Goal: Task Accomplishment & Management: Complete application form

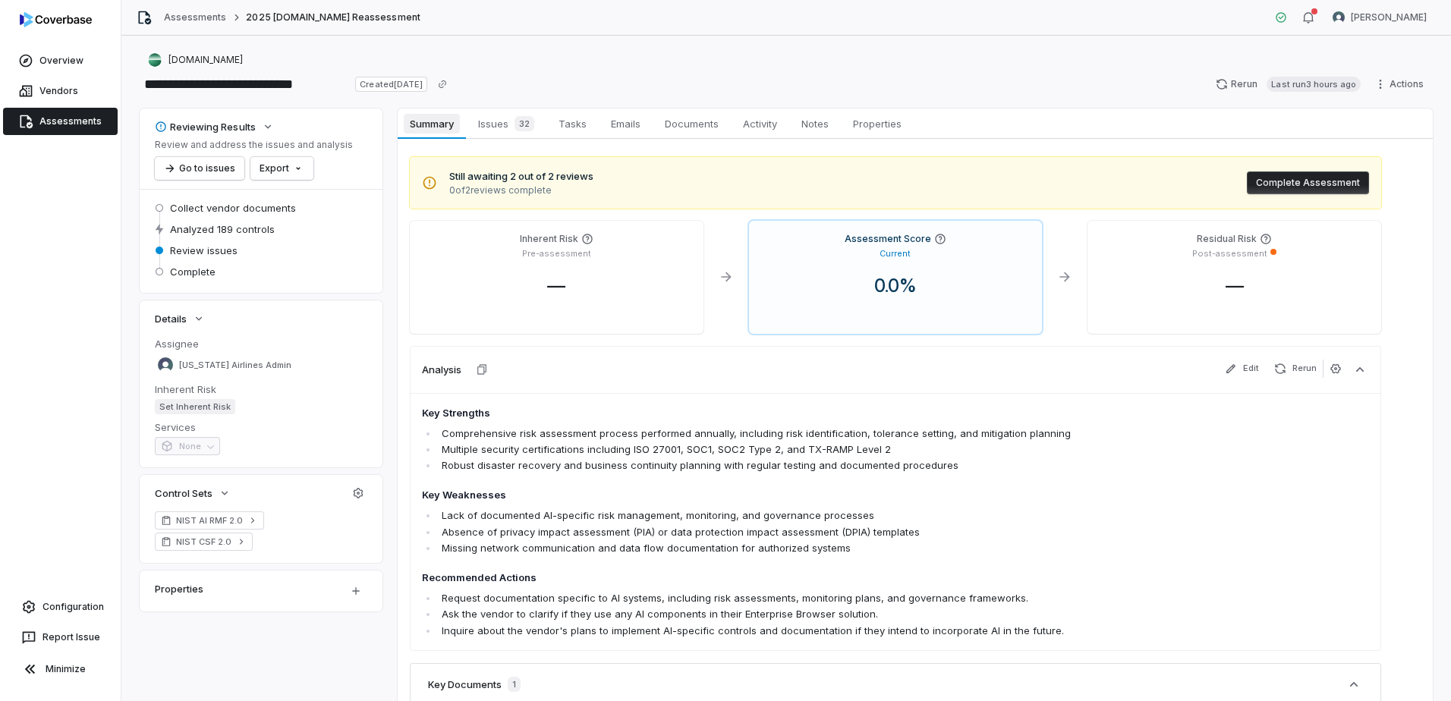
click at [436, 124] on span "Summary" at bounding box center [431, 124] width 55 height 20
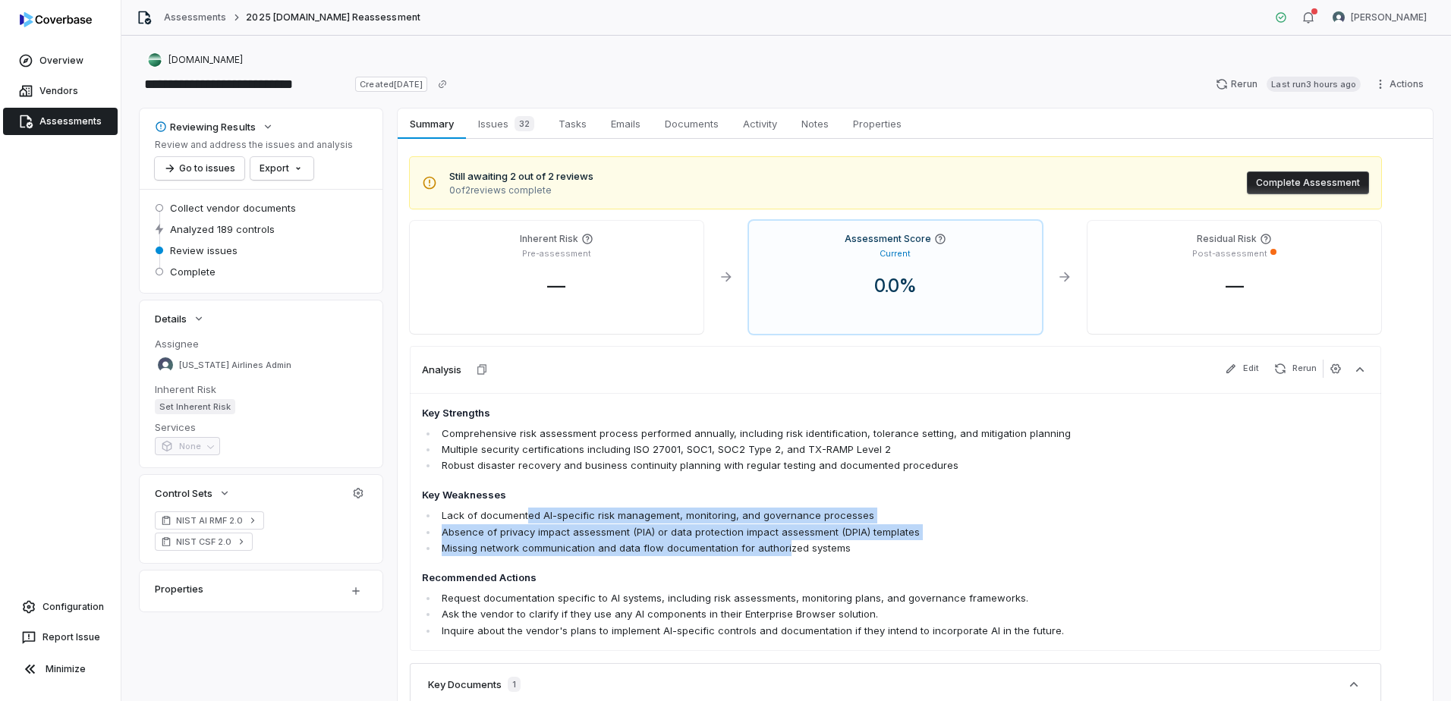
drag, startPoint x: 526, startPoint y: 517, endPoint x: 783, endPoint y: 545, distance: 258.1
click at [783, 545] on ul "Lack of documented AI-specific risk management, monitoring, and governance proc…" at bounding box center [801, 532] width 758 height 48
click at [783, 545] on li "Missing network communication and data flow documentation for authorized systems" at bounding box center [809, 548] width 742 height 16
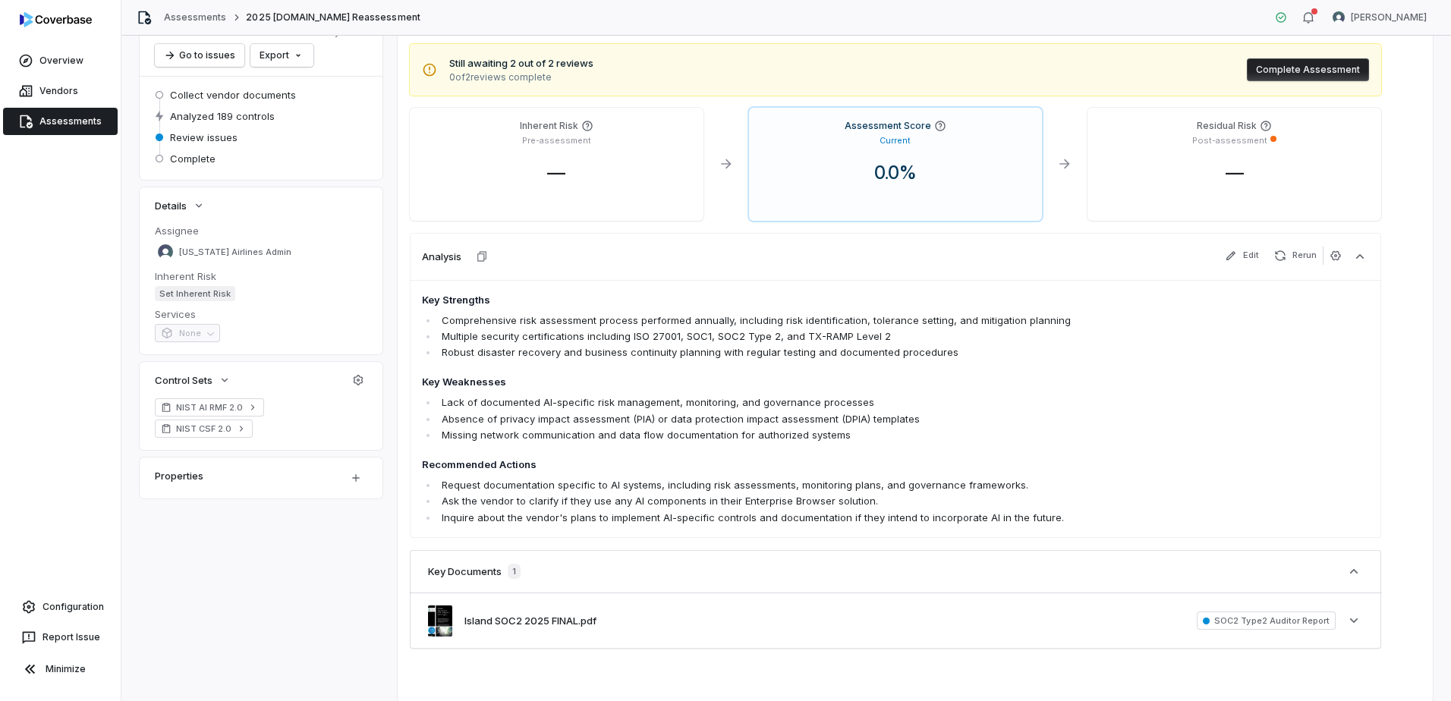
scroll to position [152, 0]
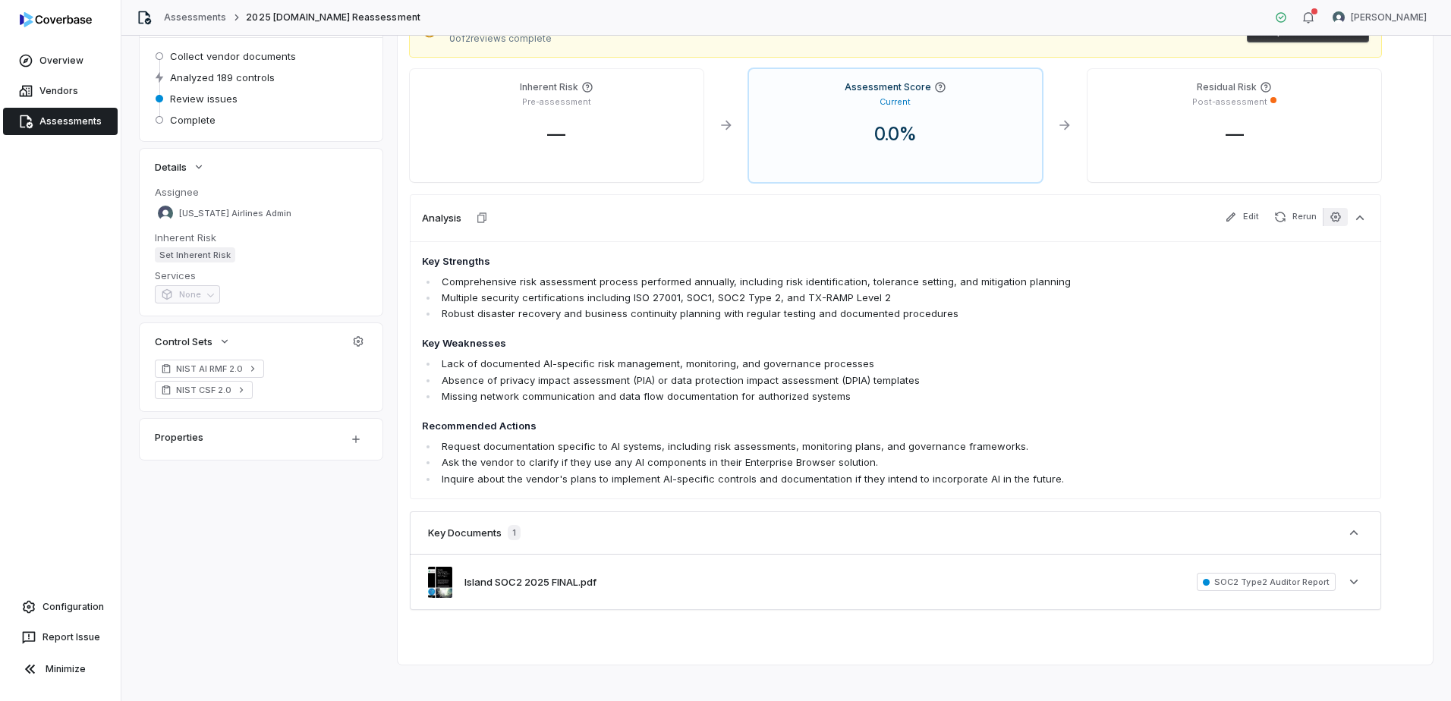
click at [1338, 220] on icon "button" at bounding box center [1336, 217] width 12 height 12
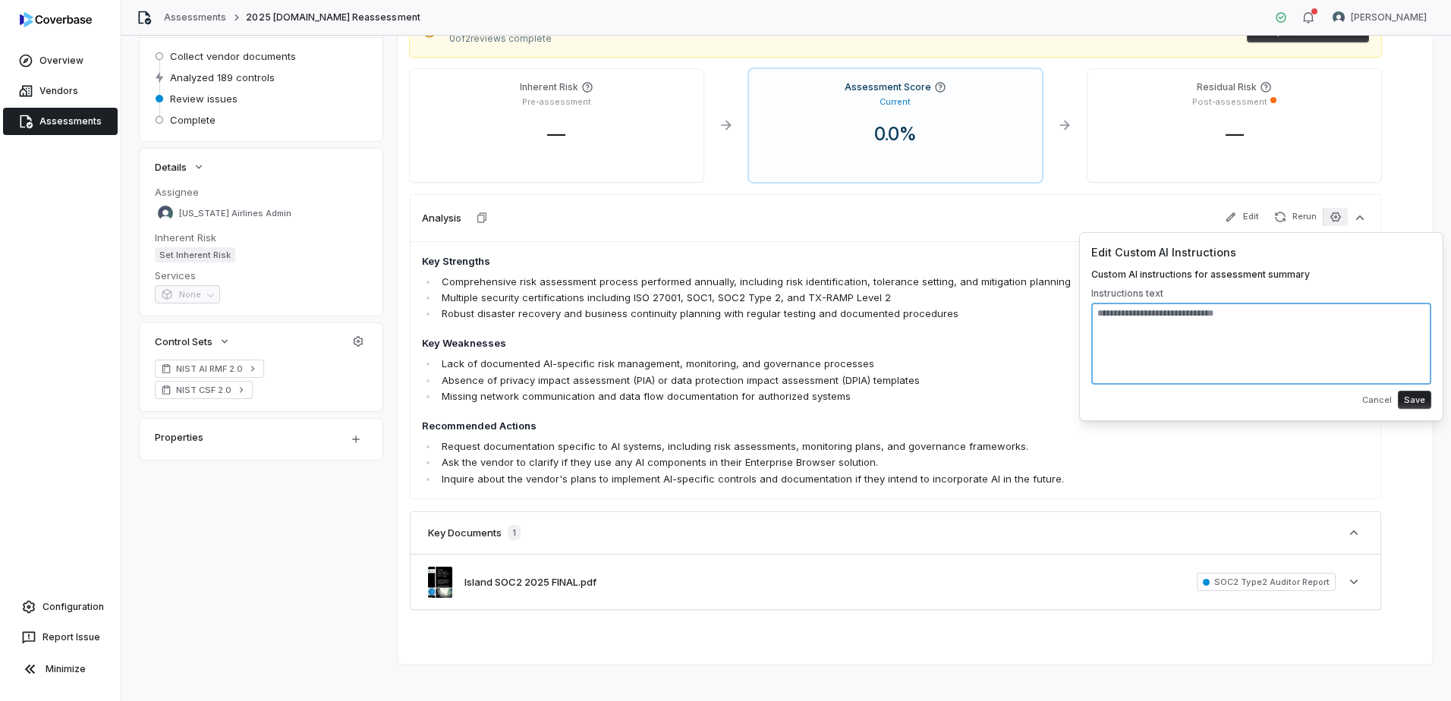
click at [1142, 323] on textarea at bounding box center [1262, 344] width 340 height 82
type textarea "**********"
click at [1374, 399] on button "Cancel" at bounding box center [1377, 399] width 39 height 27
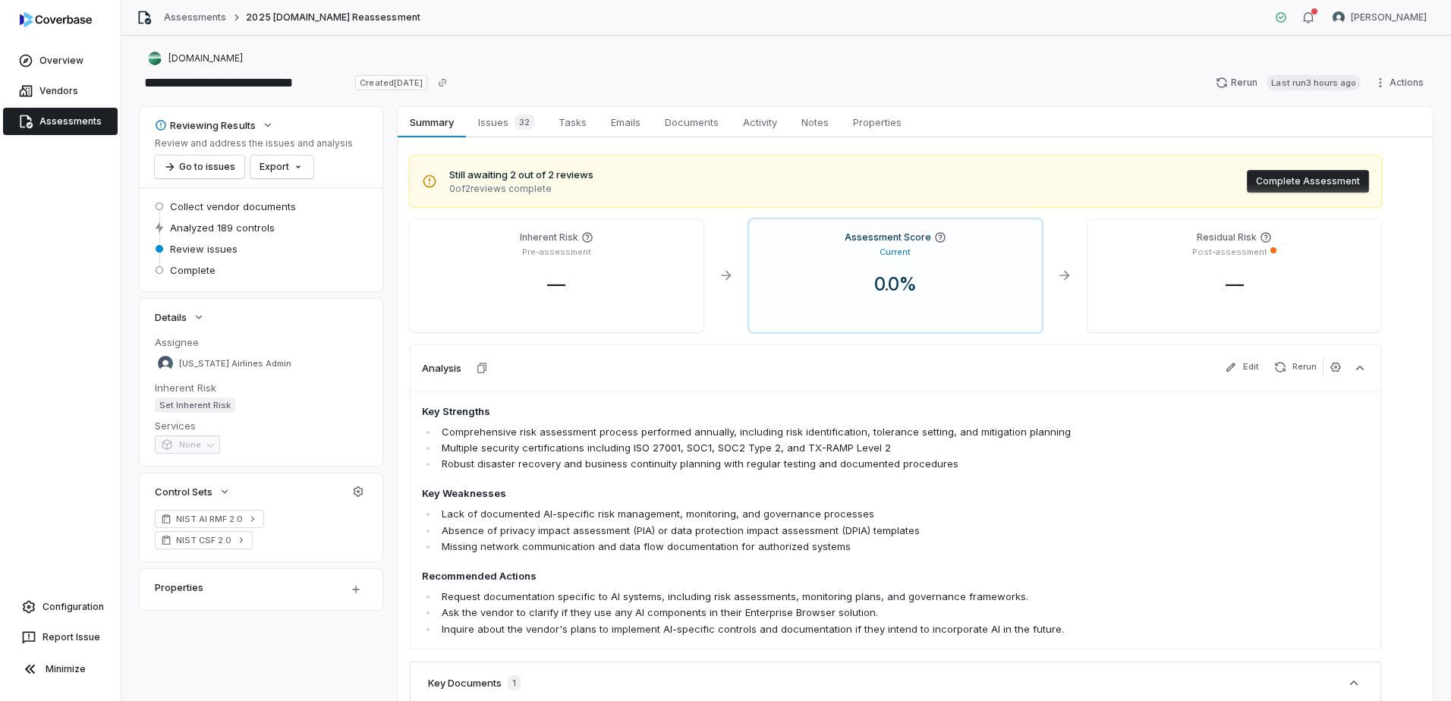
scroll to position [0, 0]
click at [509, 122] on span "Issues 32" at bounding box center [506, 123] width 68 height 21
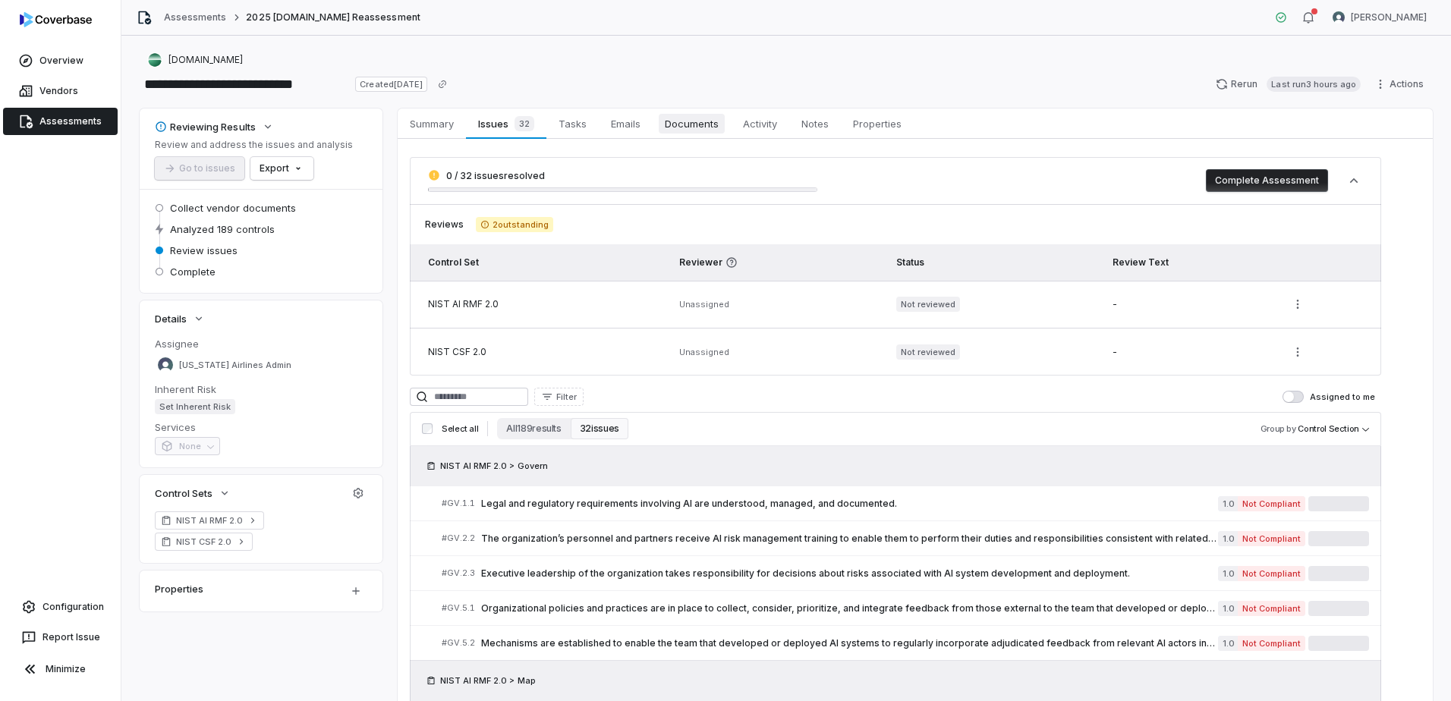
click at [717, 129] on span "Documents" at bounding box center [692, 124] width 66 height 20
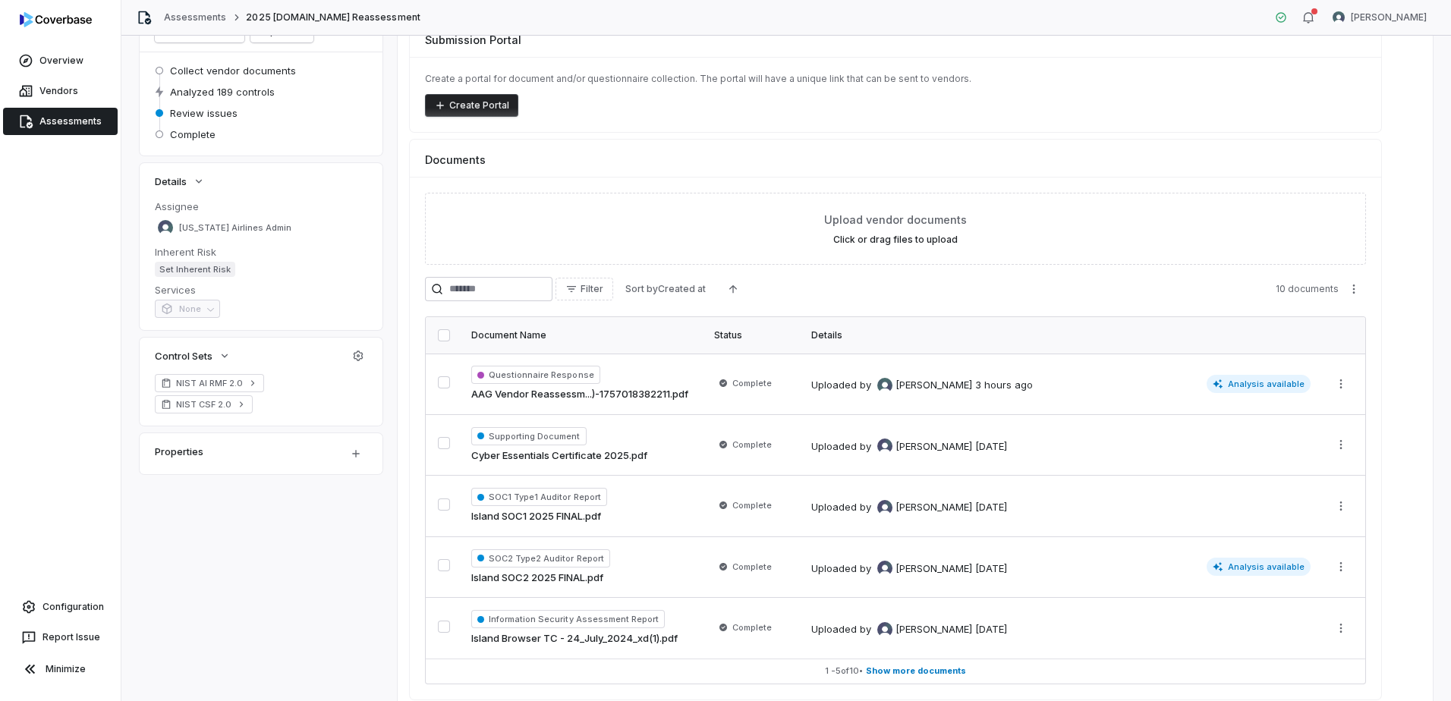
scroll to position [203, 0]
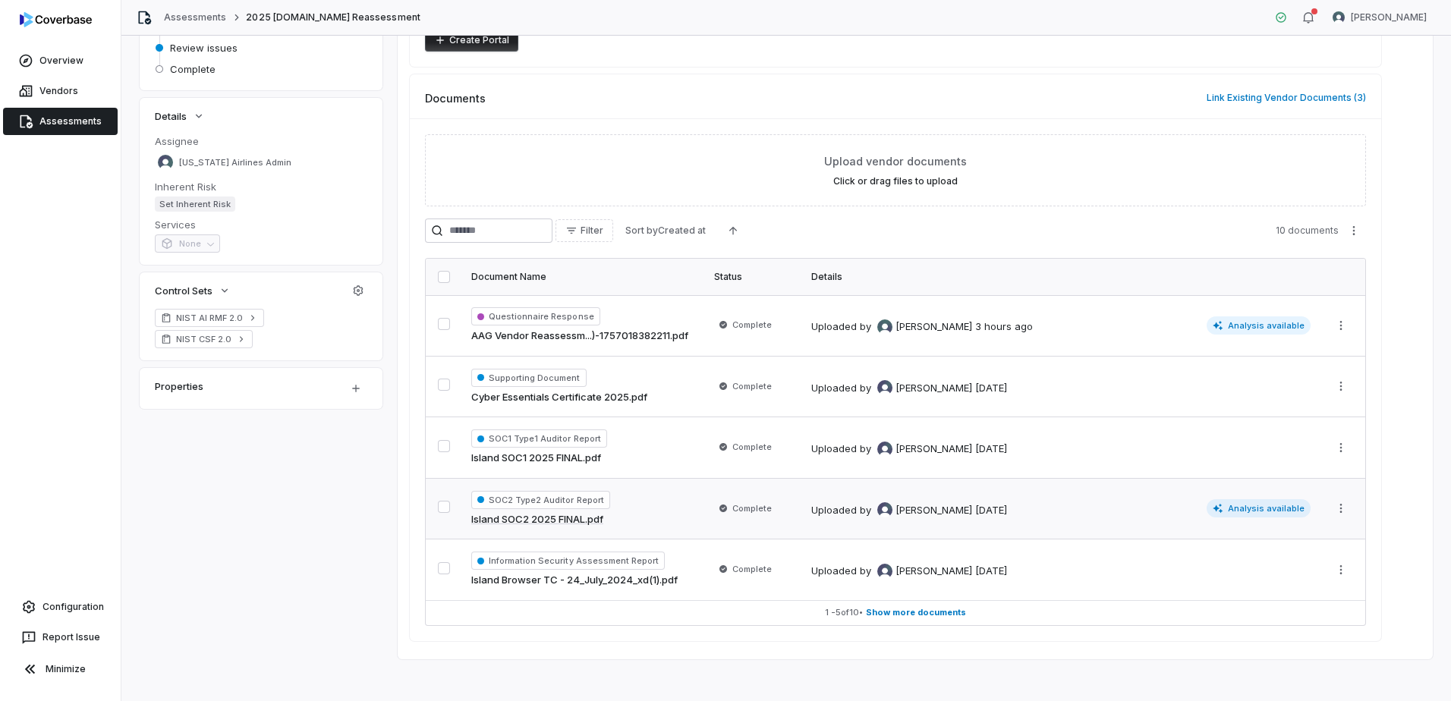
click at [1264, 512] on span "Analysis available" at bounding box center [1259, 508] width 105 height 18
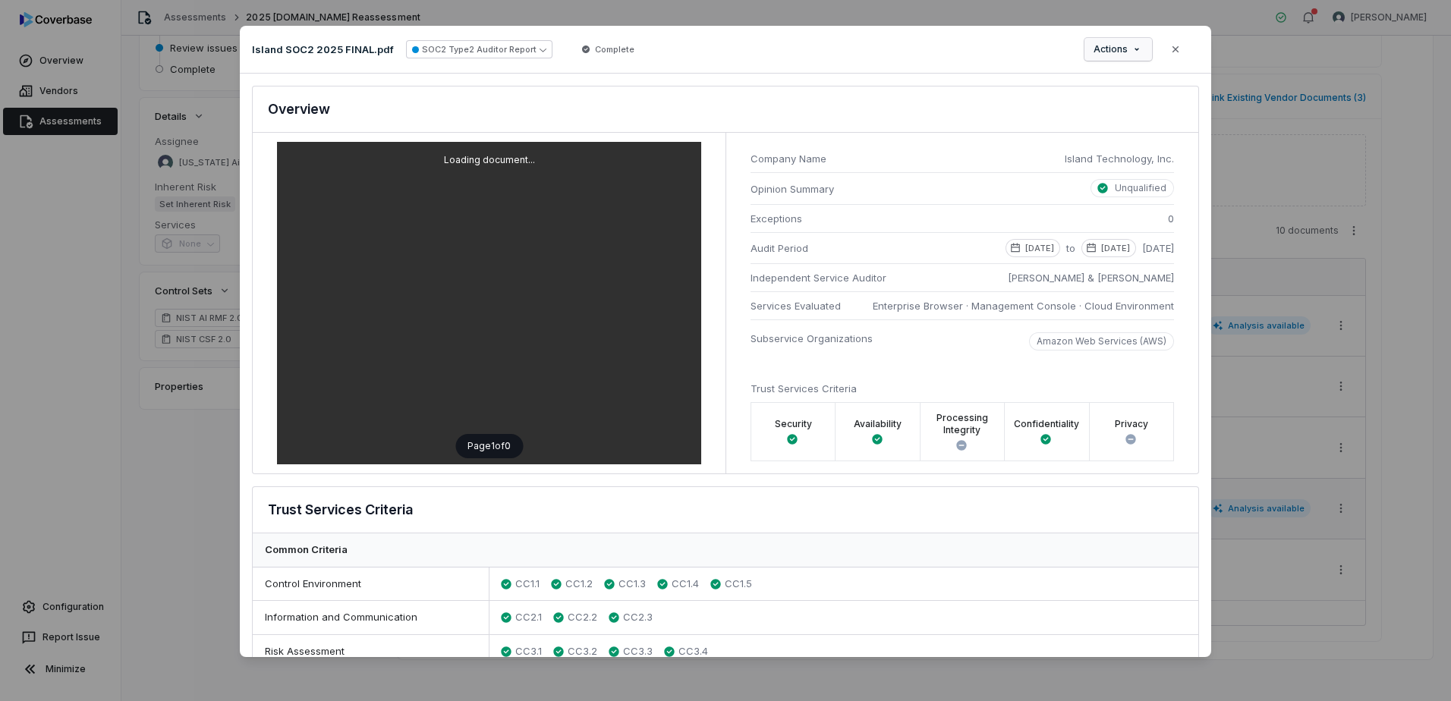
click at [1113, 57] on div "Document Preview Island SOC2 2025 FINAL.pdf SOC2 Type2 Auditor Report Complete …" at bounding box center [725, 351] width 1451 height 698
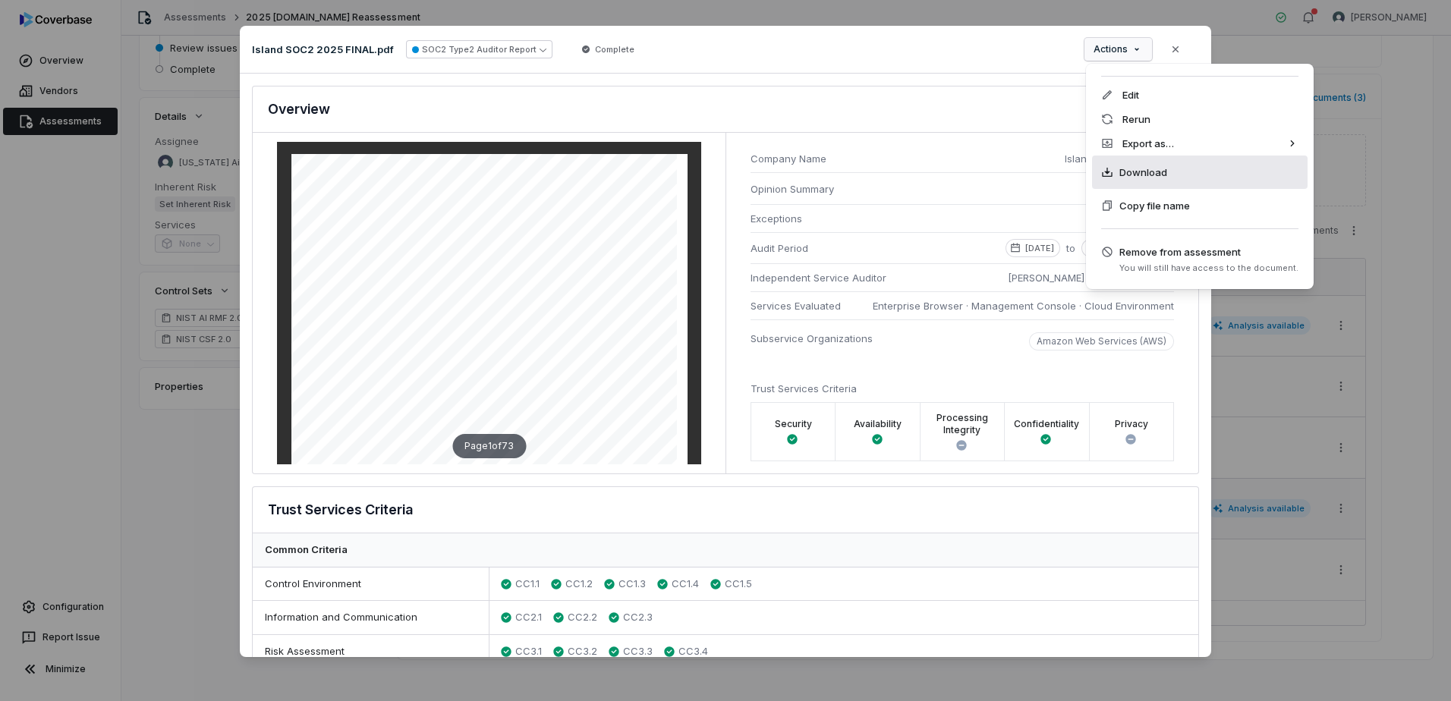
click at [1135, 181] on div "Download" at bounding box center [1200, 172] width 216 height 33
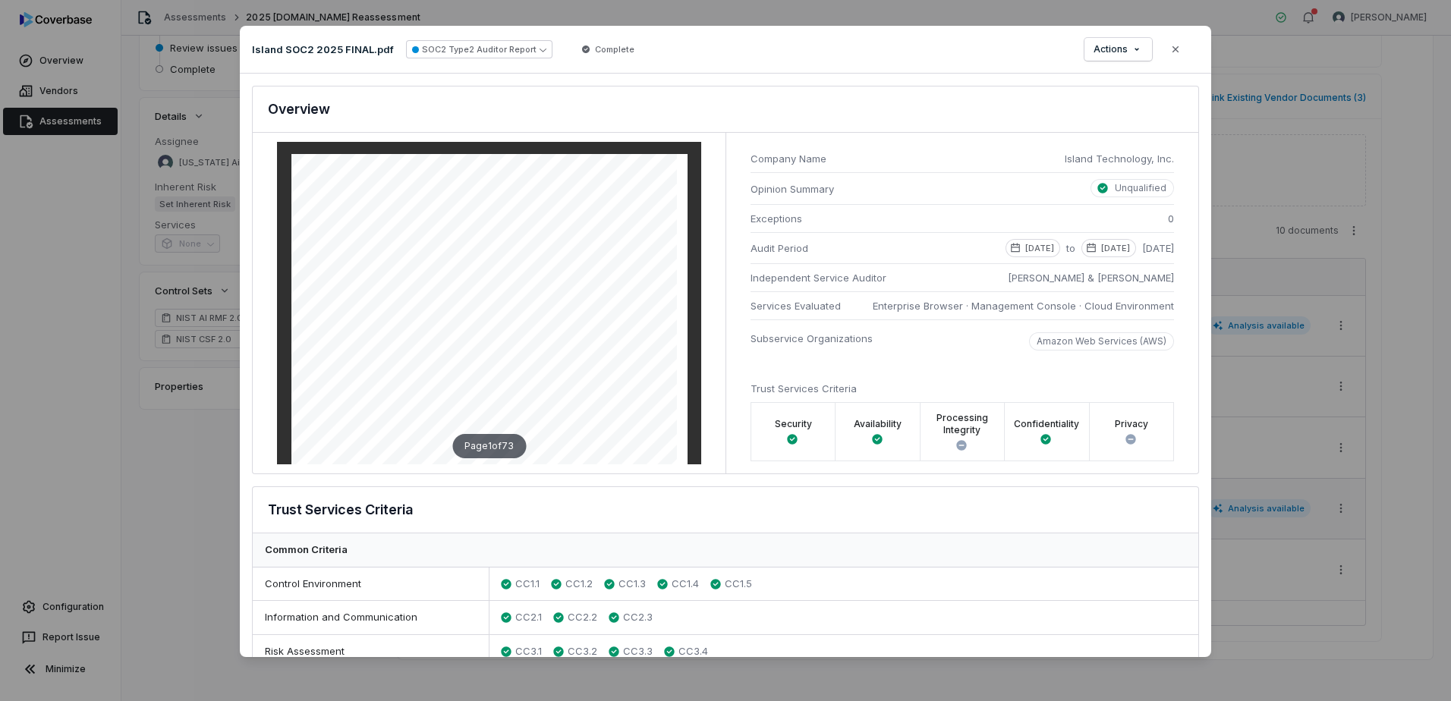
click at [952, 303] on span "Enterprise Browser · Management Console · Cloud Environment" at bounding box center [1023, 305] width 301 height 15
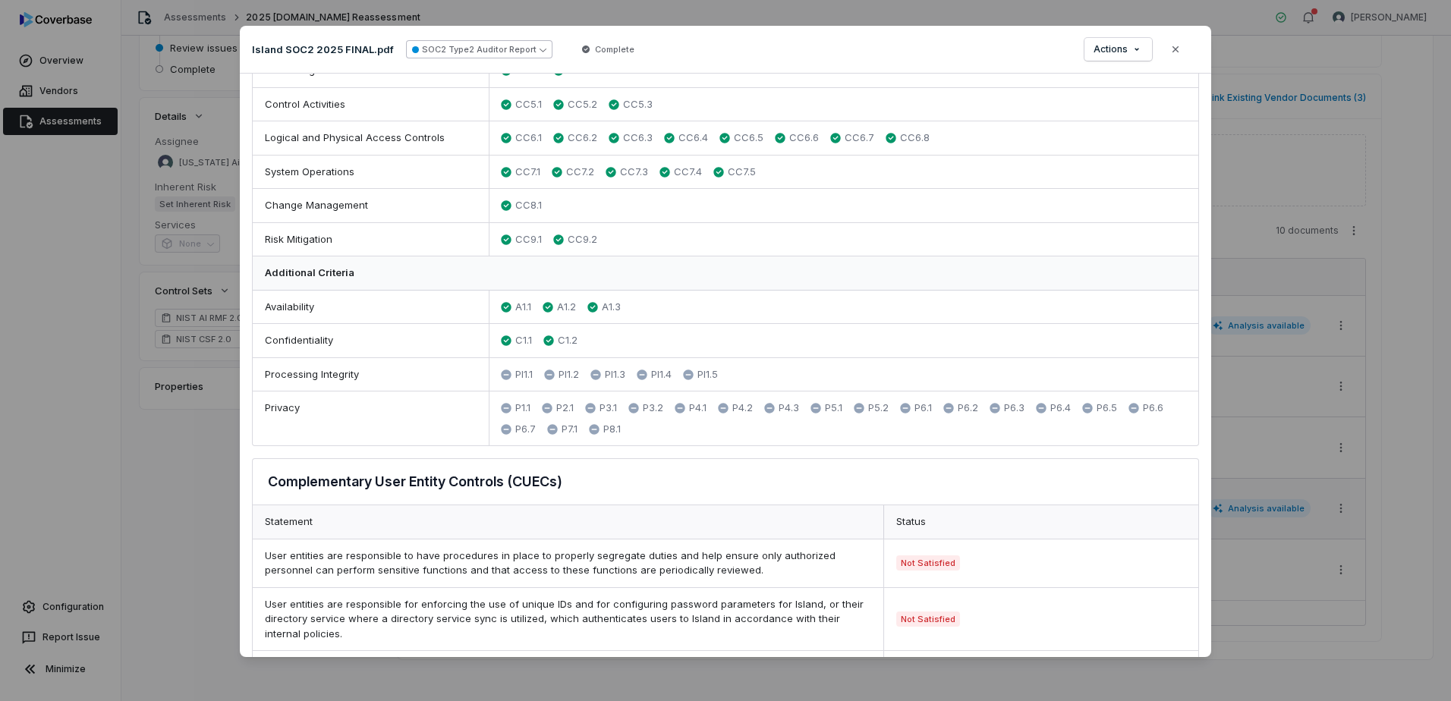
scroll to position [683, 0]
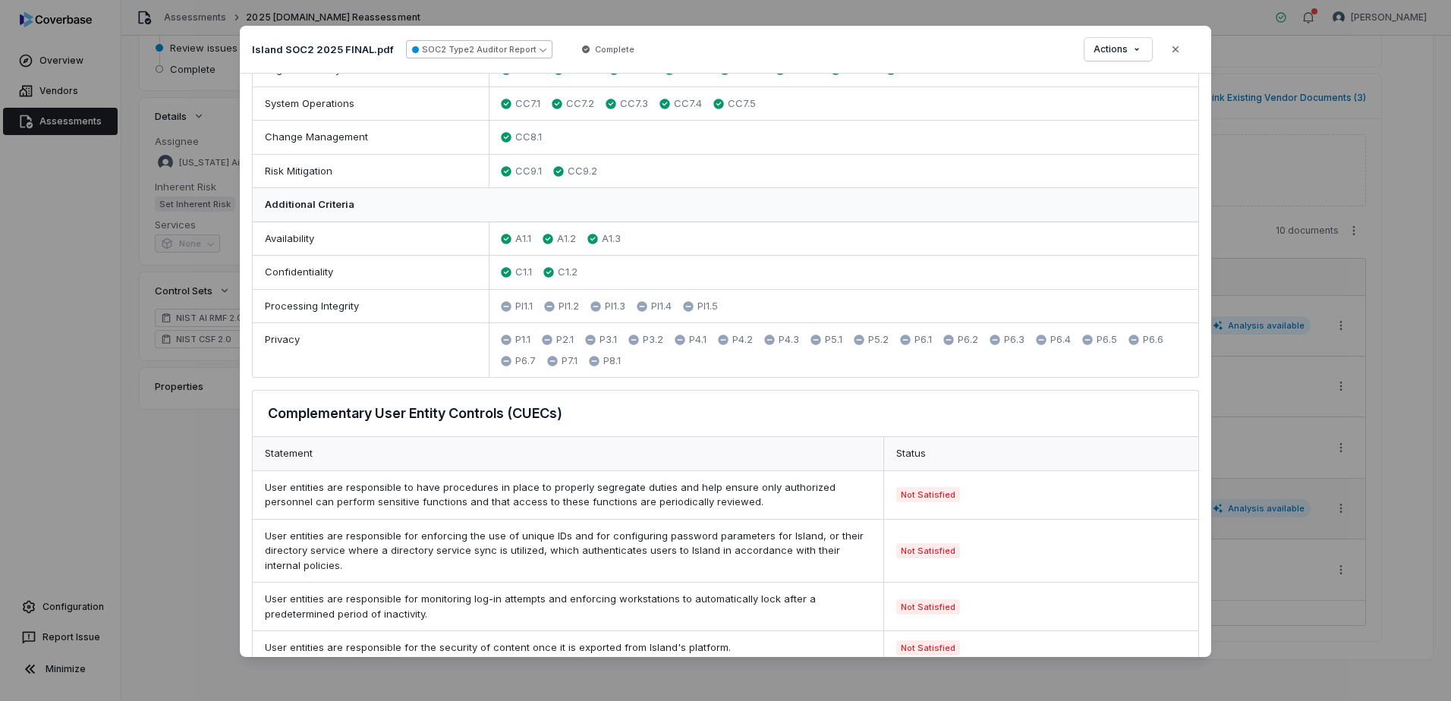
click at [479, 50] on button "SOC2 Type2 Auditor Report" at bounding box center [479, 49] width 147 height 18
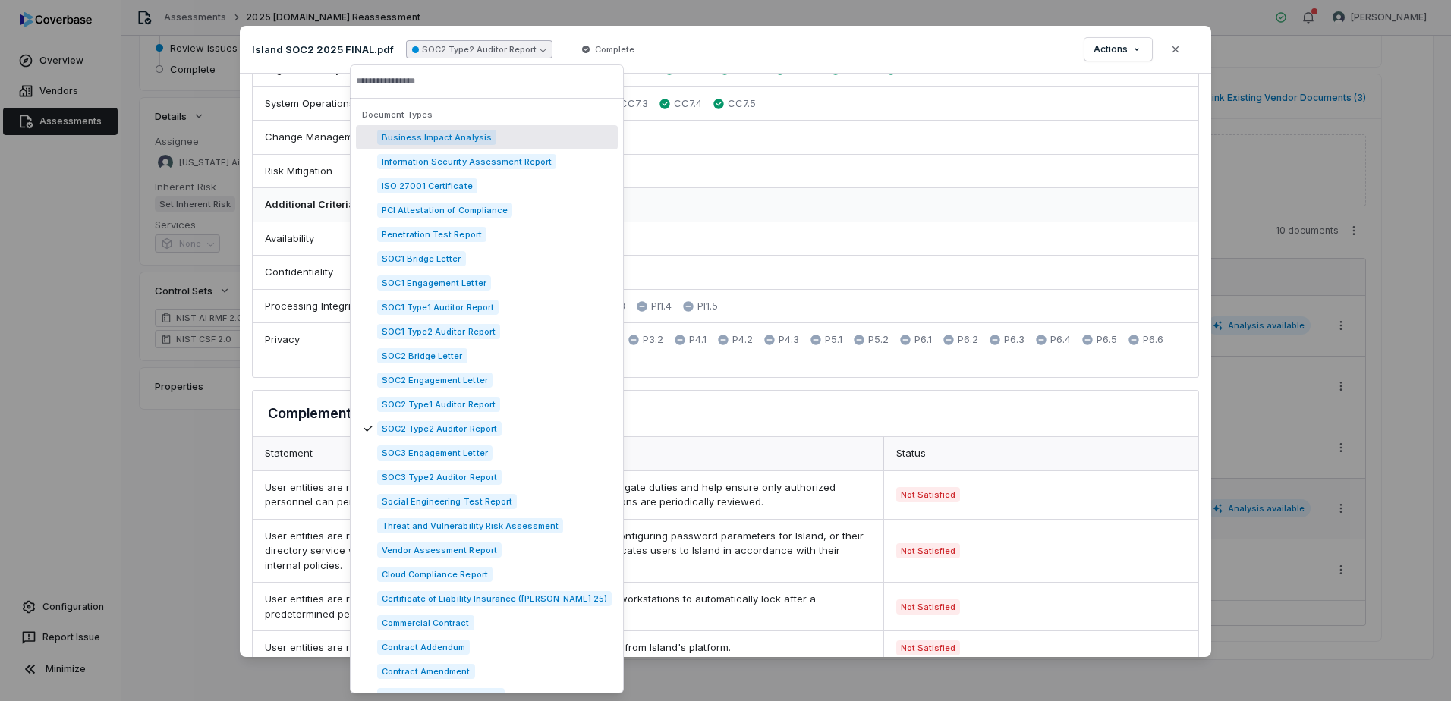
click at [479, 50] on button "SOC2 Type2 Auditor Report" at bounding box center [479, 49] width 147 height 18
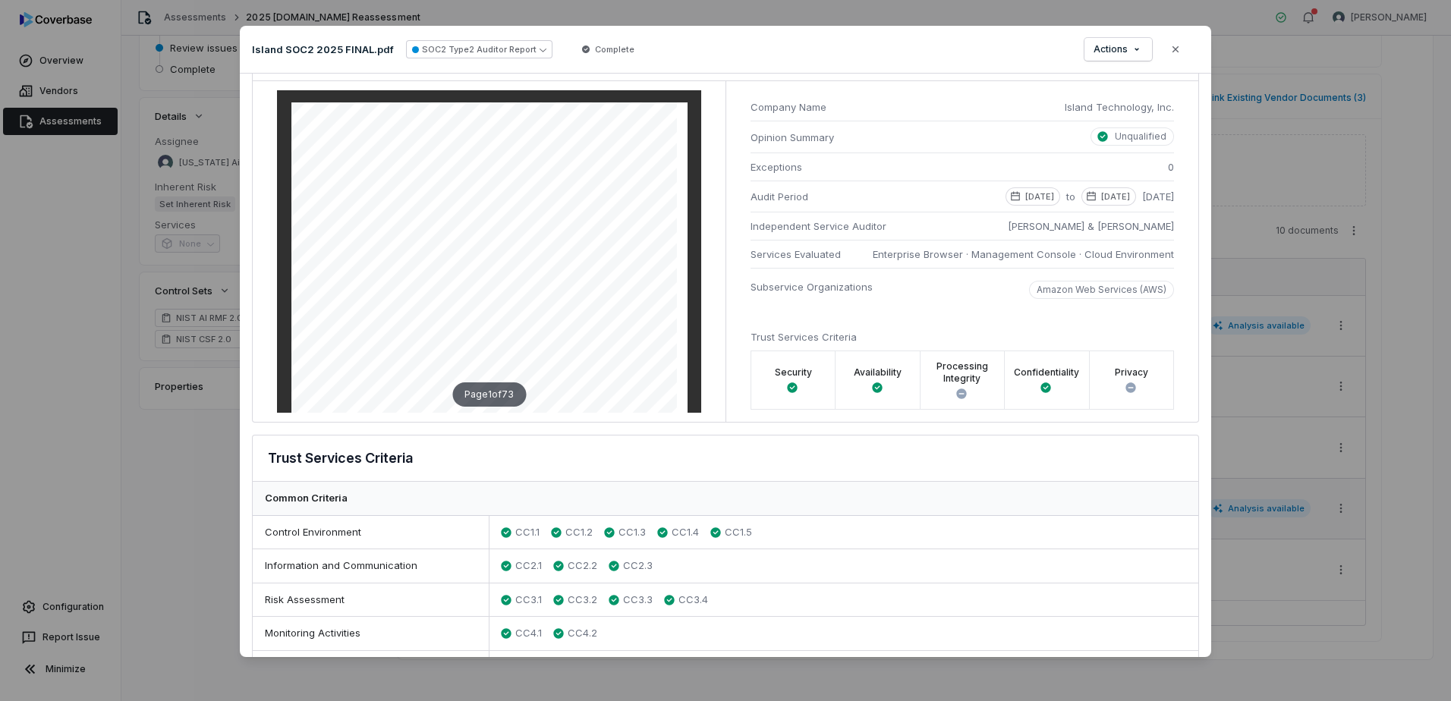
scroll to position [76, 0]
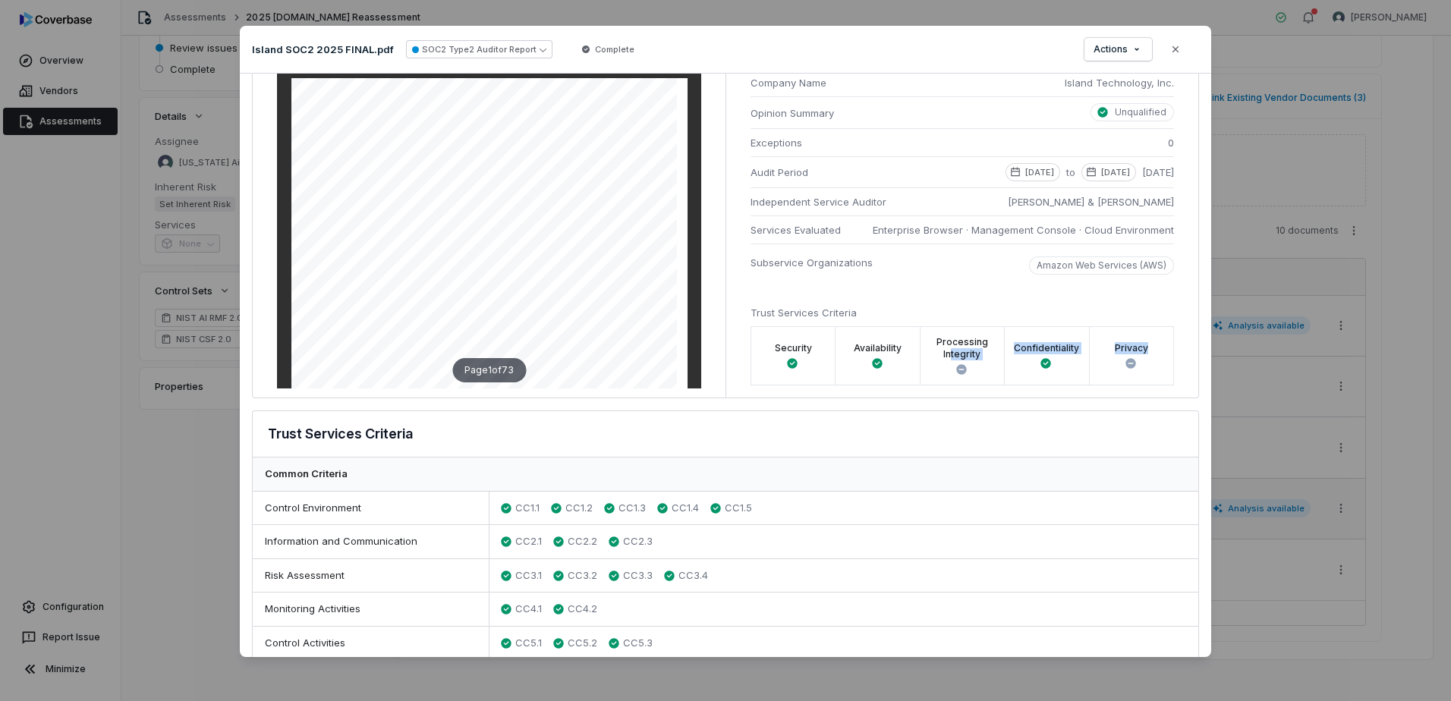
drag, startPoint x: 1146, startPoint y: 362, endPoint x: 947, endPoint y: 352, distance: 199.1
click at [947, 352] on ul "Security Availability Processing Integrity Confidentiality Privacy" at bounding box center [963, 355] width 424 height 59
click at [949, 351] on label "Processing Integrity" at bounding box center [962, 348] width 65 height 24
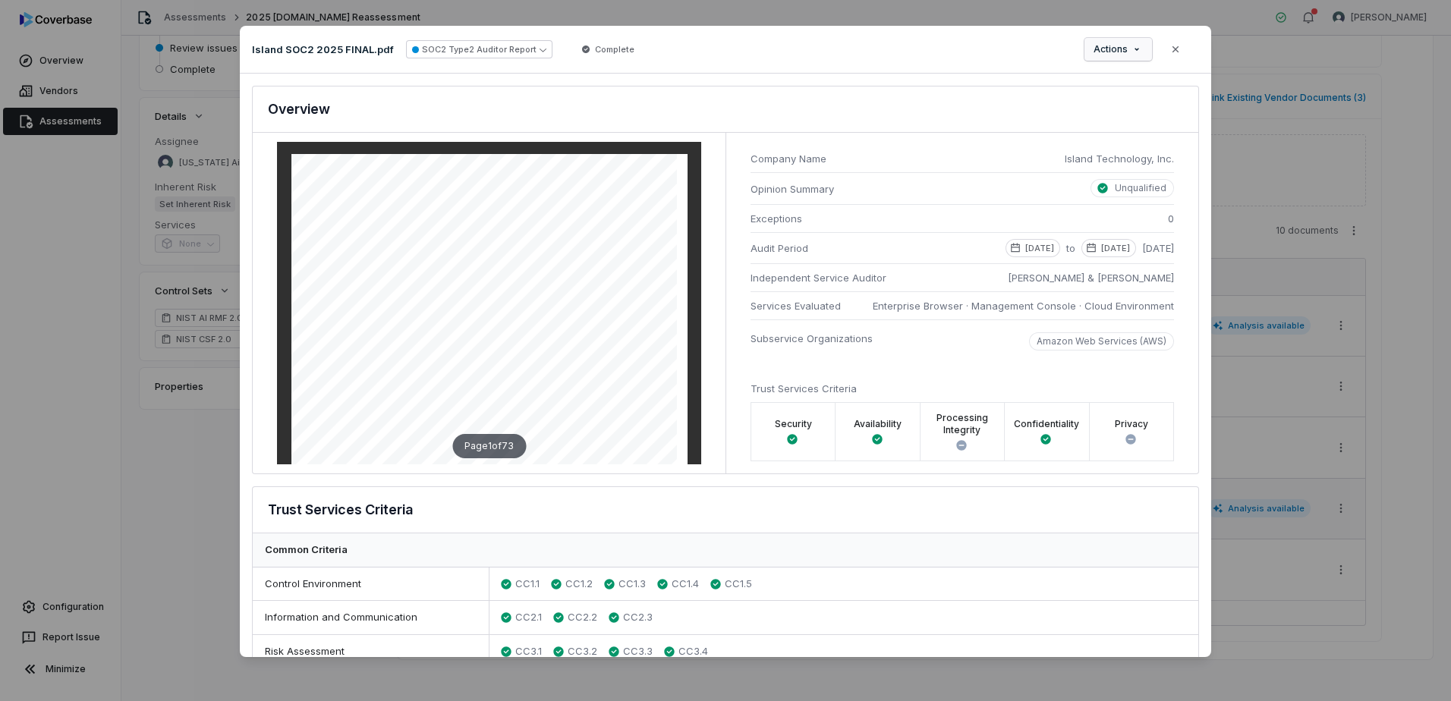
click at [1133, 54] on div "Document Preview Island SOC2 2025 FINAL.pdf SOC2 Type2 Auditor Report Complete …" at bounding box center [725, 351] width 1451 height 698
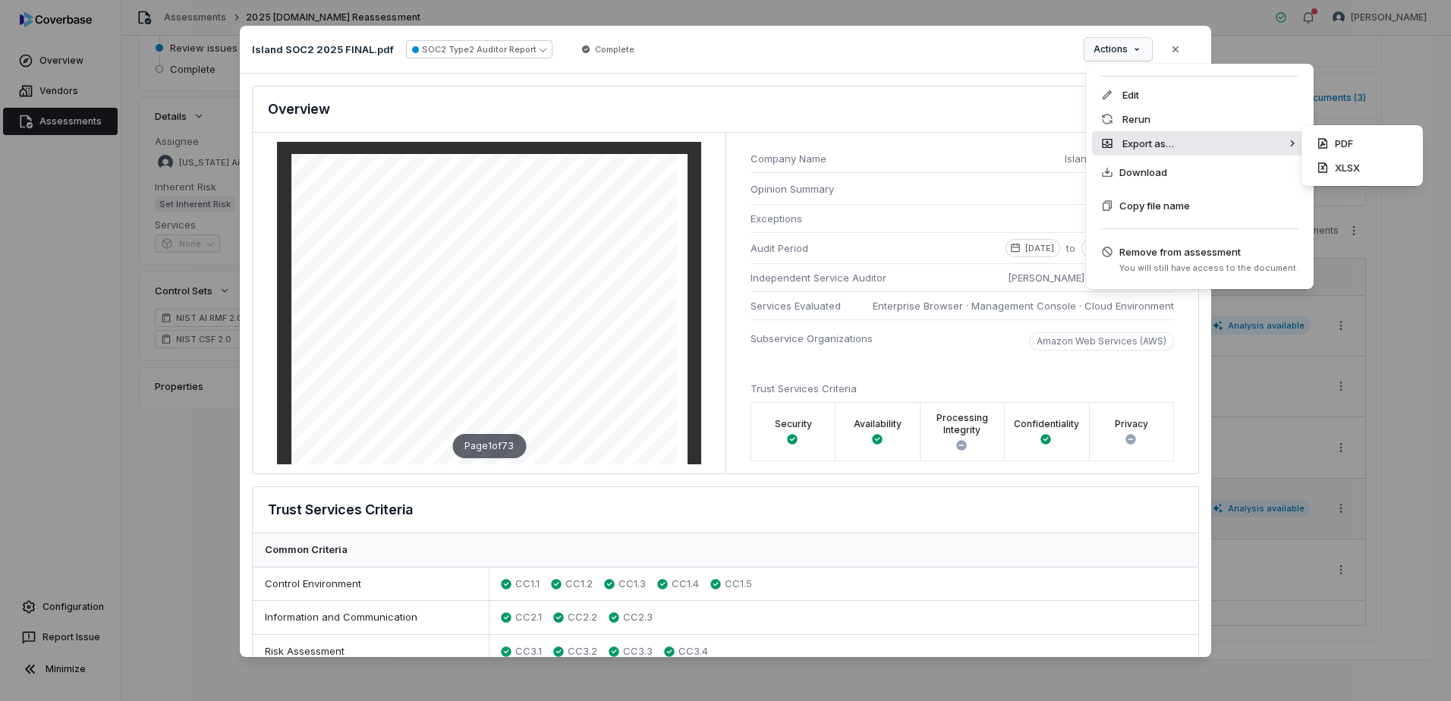
click at [1171, 142] on div "Export as…" at bounding box center [1200, 143] width 216 height 24
click at [1324, 154] on div "PDF" at bounding box center [1362, 143] width 109 height 24
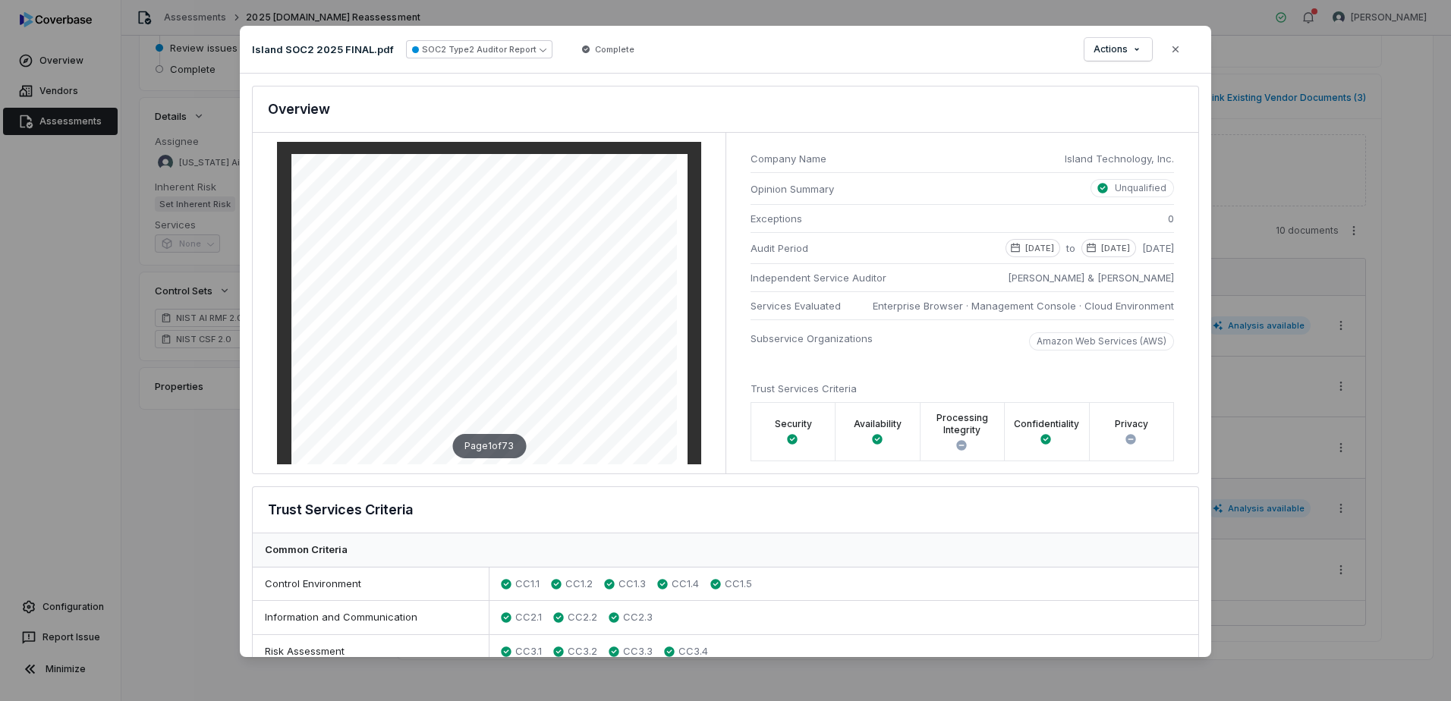
click at [953, 321] on li "Subservice Organizations Amazon Web Services (AWS)" at bounding box center [963, 338] width 424 height 37
click at [1109, 46] on div "Document Preview Island SOC2 2025 FINAL.pdf SOC2 Type2 Auditor Report Complete …" at bounding box center [725, 351] width 1451 height 698
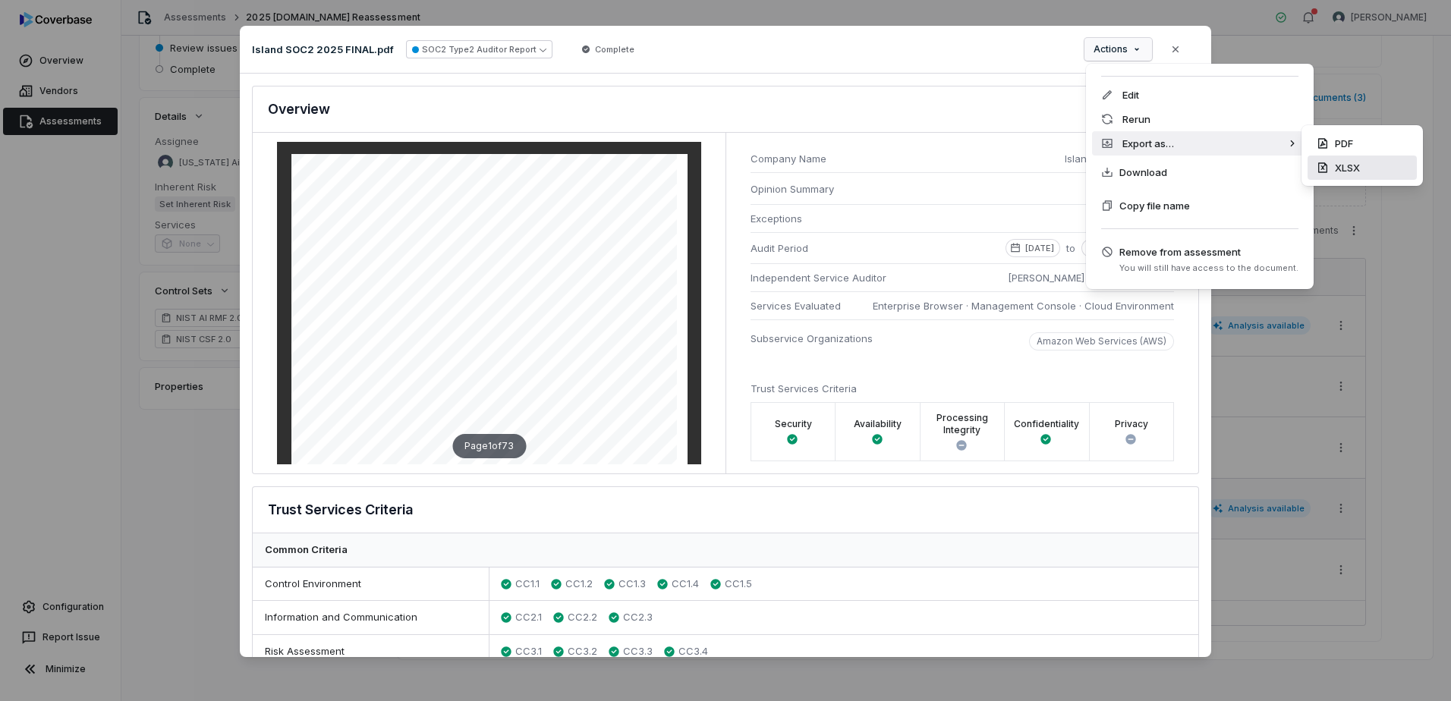
click at [1363, 174] on div "XLSX" at bounding box center [1362, 168] width 109 height 24
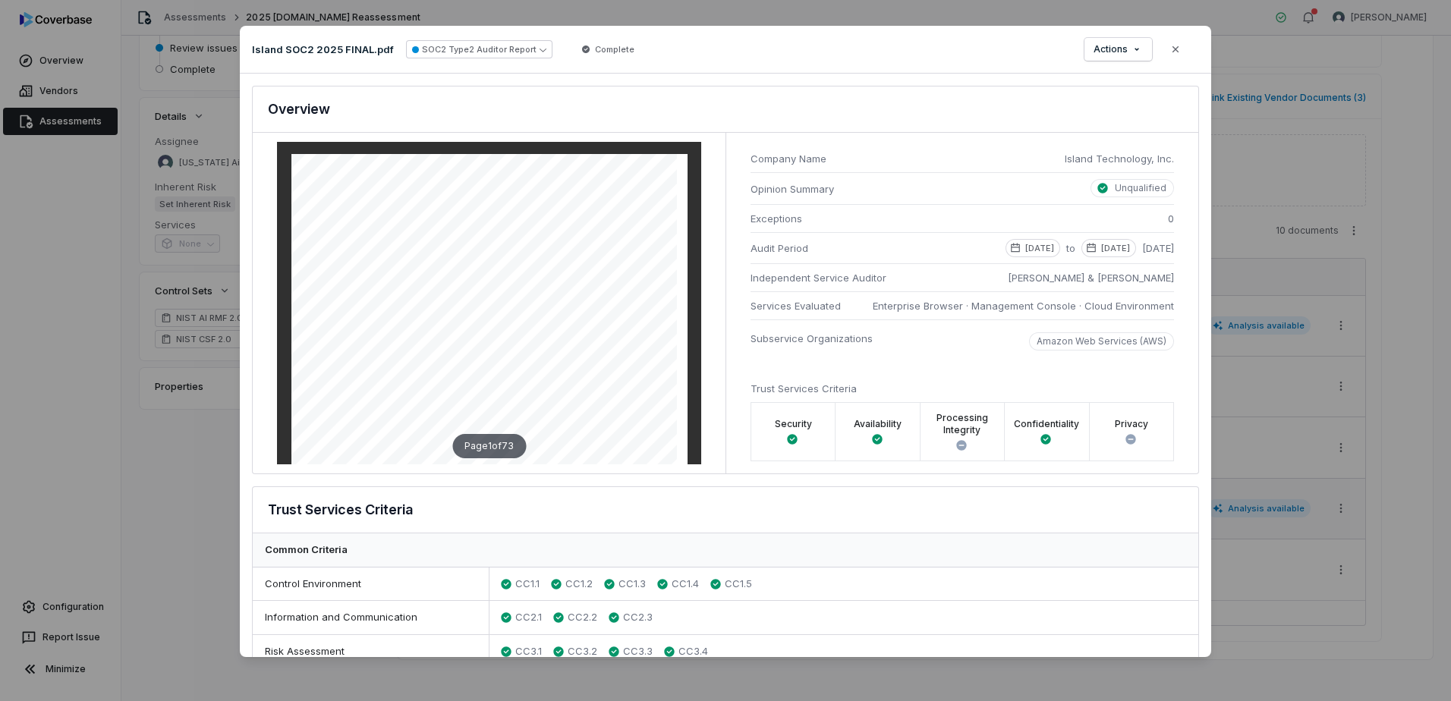
click at [928, 55] on div "Island SOC2 2025 FINAL.pdf SOC2 Type2 Auditor Report Complete Actions Close" at bounding box center [726, 50] width 972 height 48
click at [1180, 50] on icon "button" at bounding box center [1176, 49] width 12 height 12
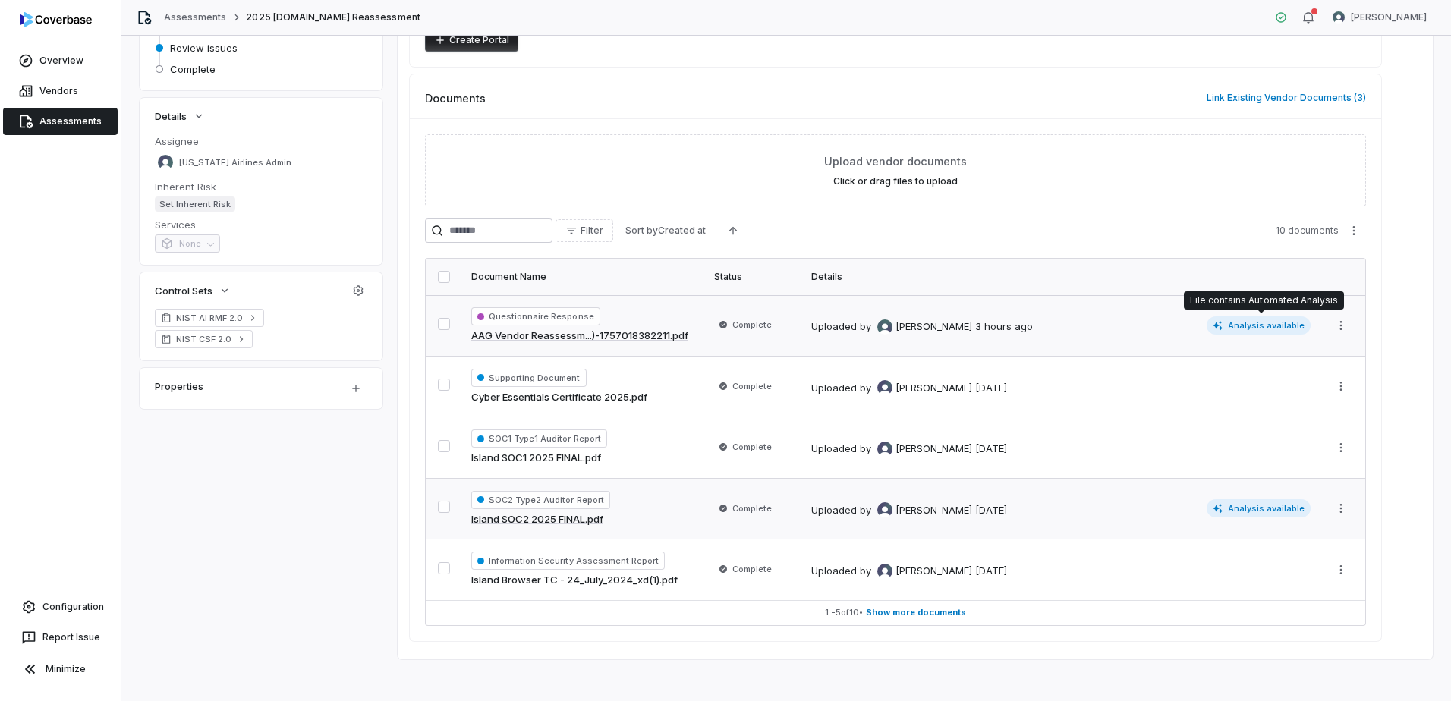
click at [1237, 320] on span "Analysis available" at bounding box center [1259, 326] width 105 height 18
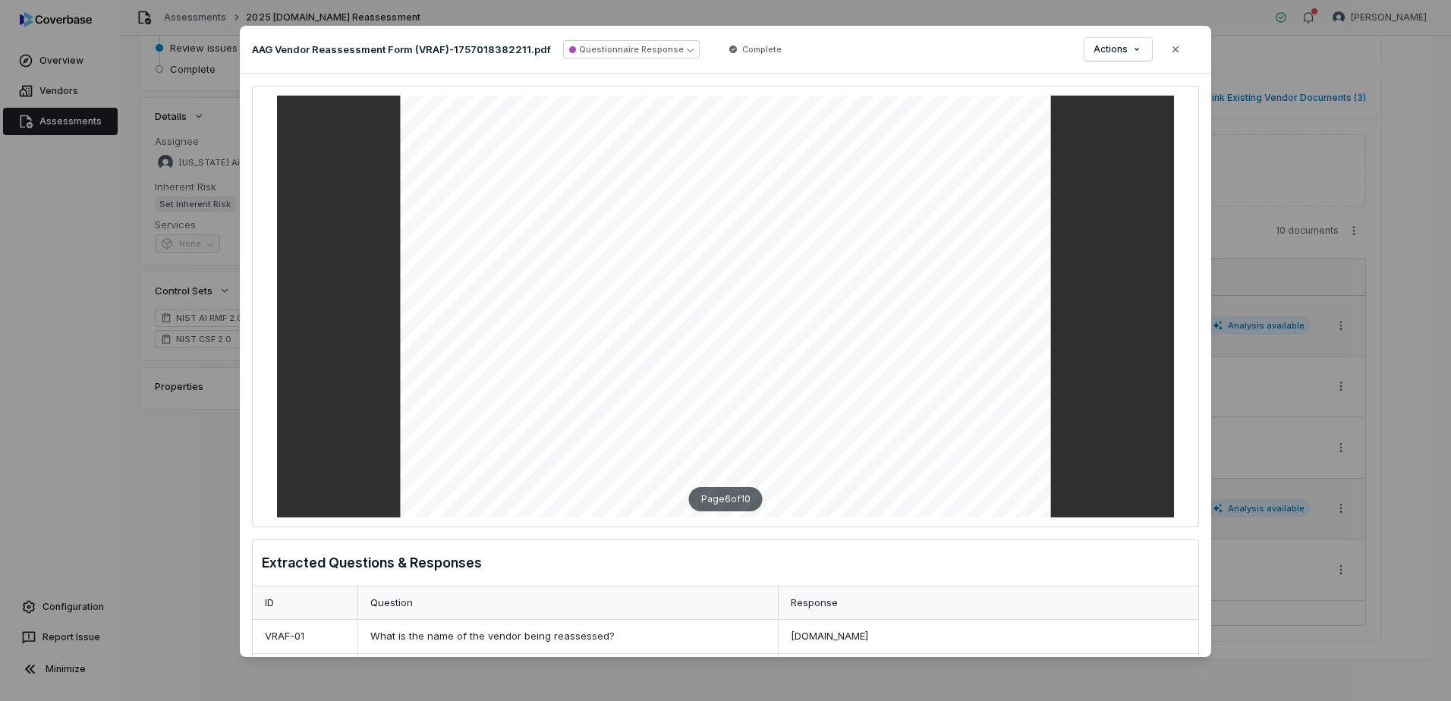
scroll to position [4782, 0]
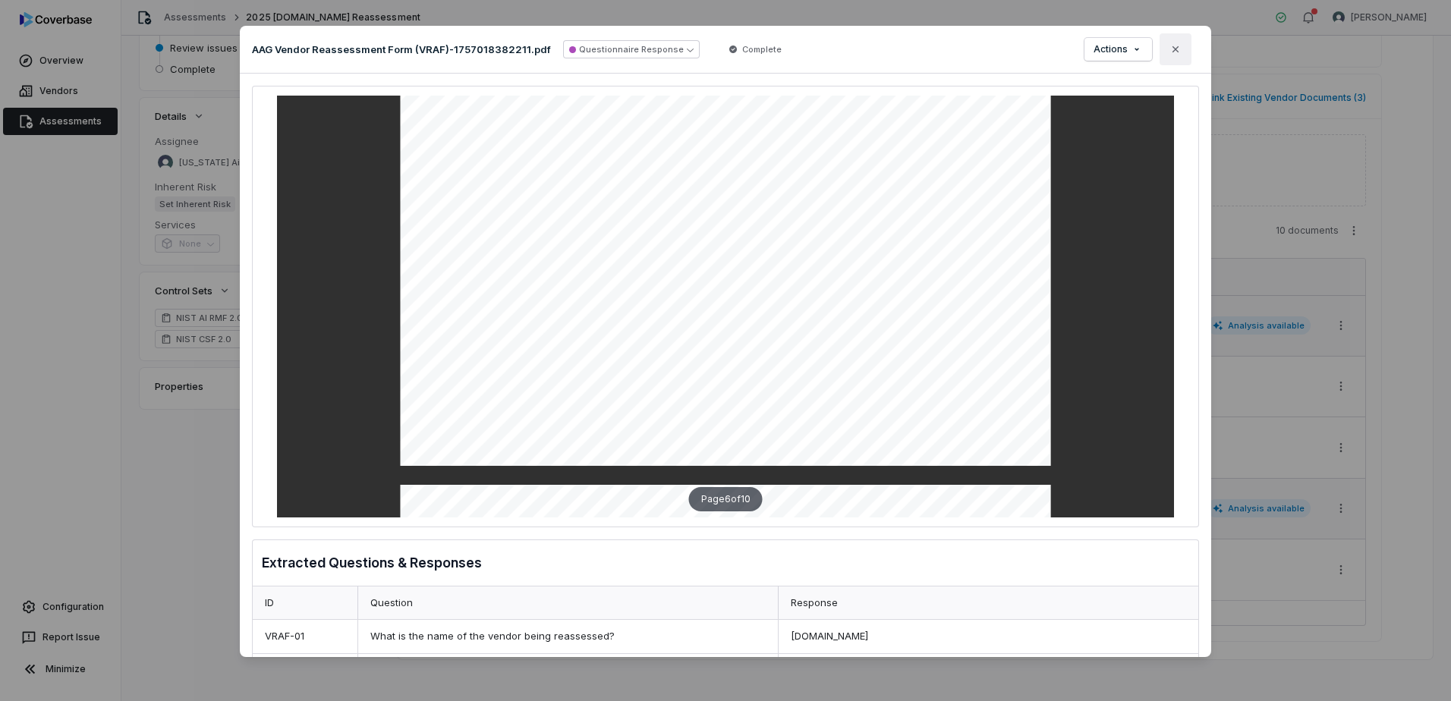
click at [1177, 48] on icon "button" at bounding box center [1176, 49] width 6 height 6
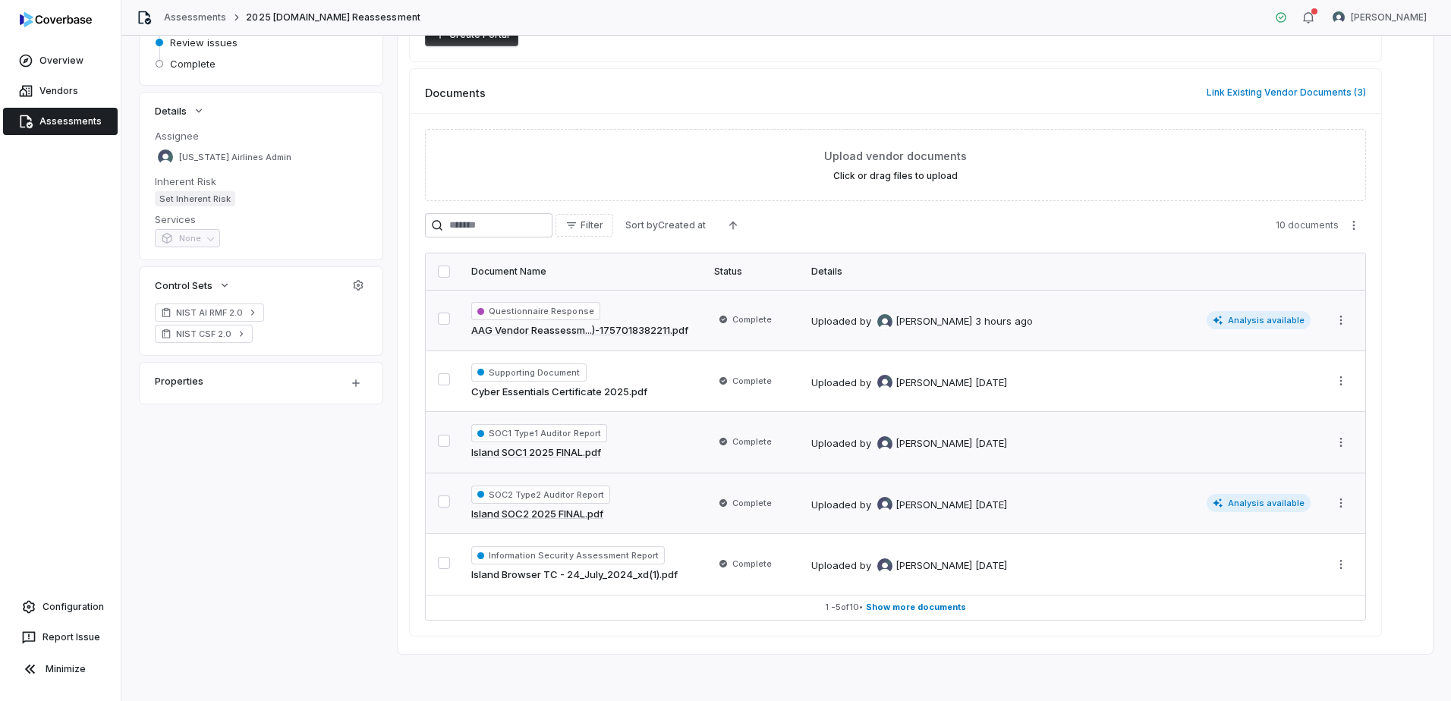
scroll to position [210, 0]
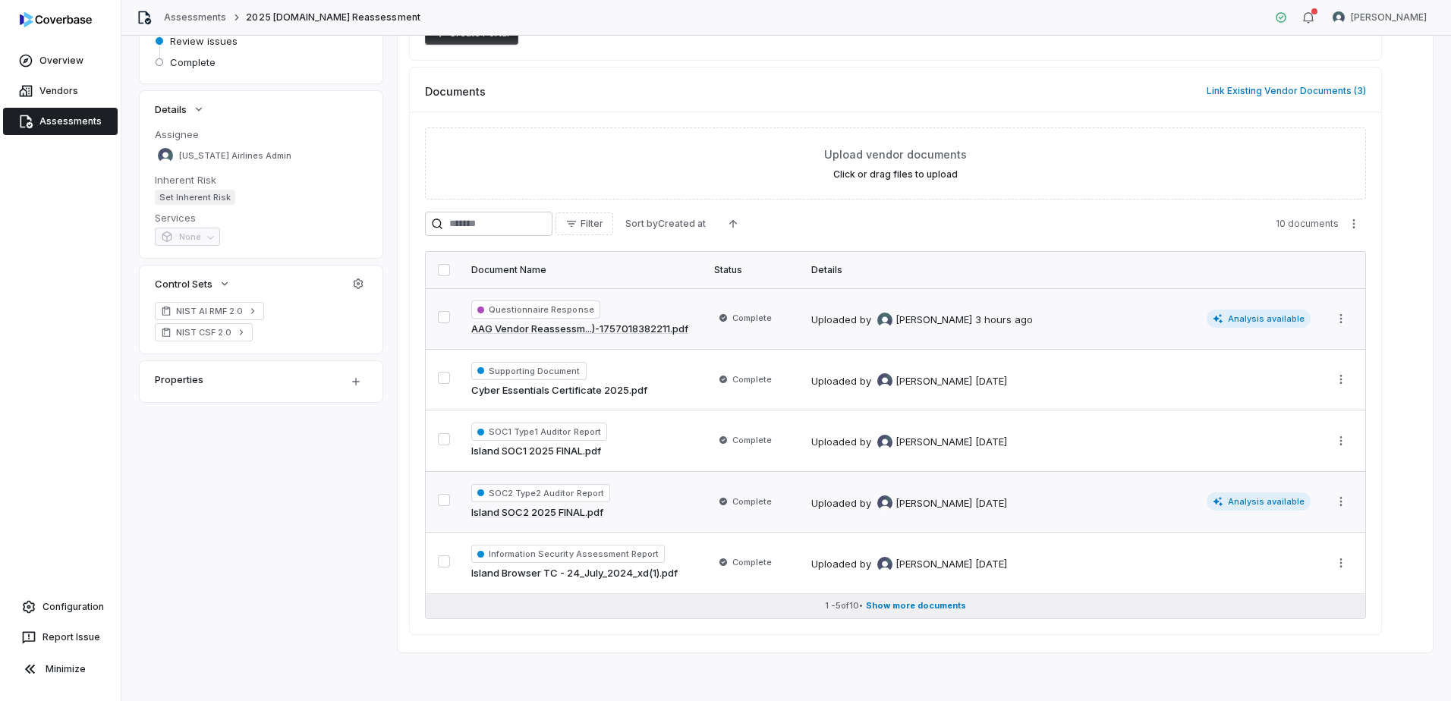
click at [922, 594] on button "1 - 5 of 10 • Show more documents" at bounding box center [896, 606] width 940 height 24
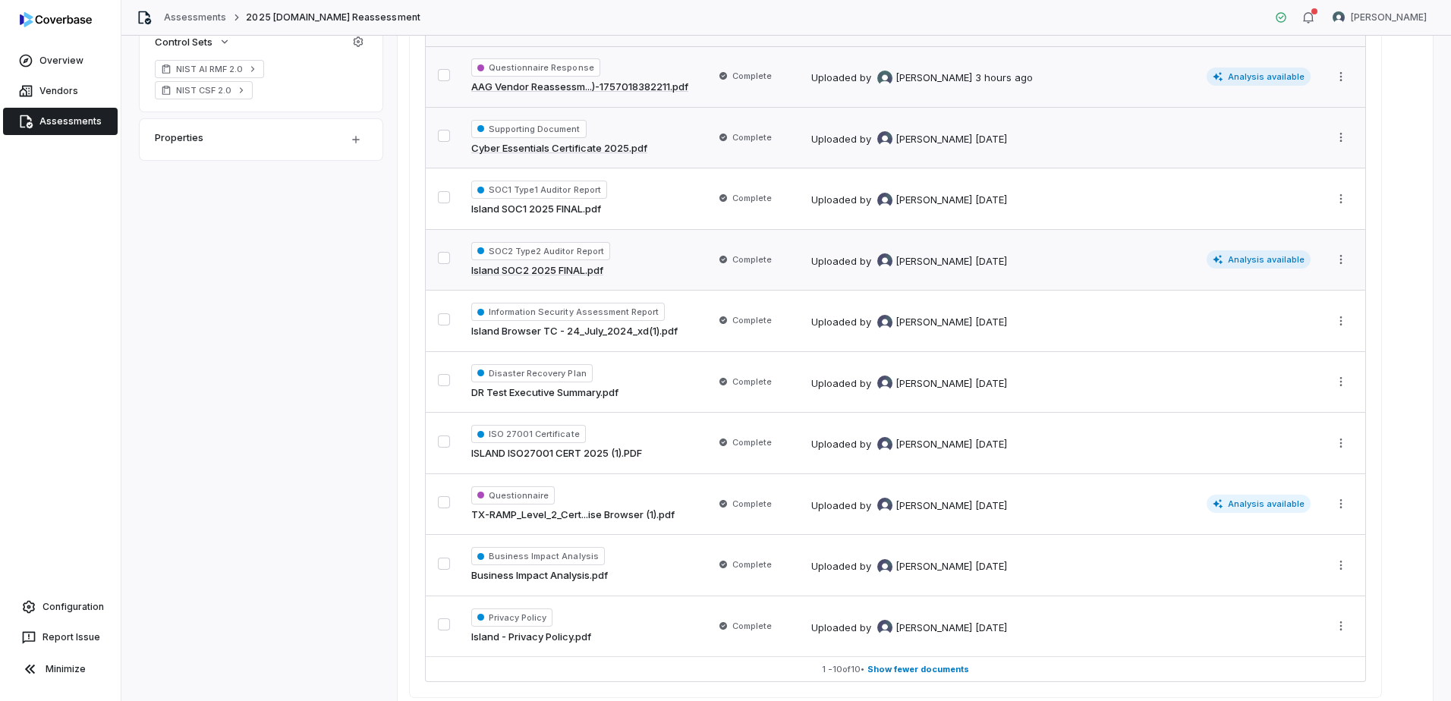
scroll to position [513, 0]
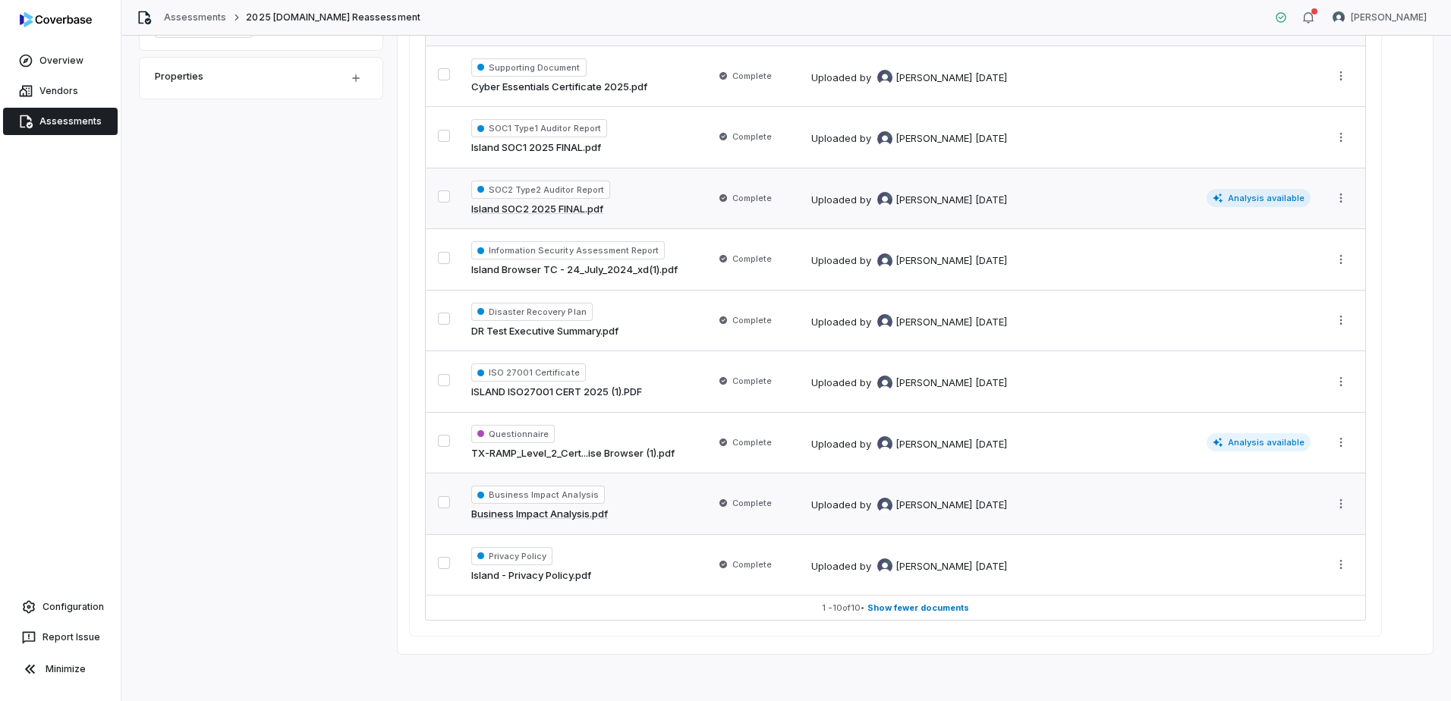
click at [619, 515] on div "Business Impact Analysis Business Impact Analysis.pdf" at bounding box center [583, 504] width 225 height 36
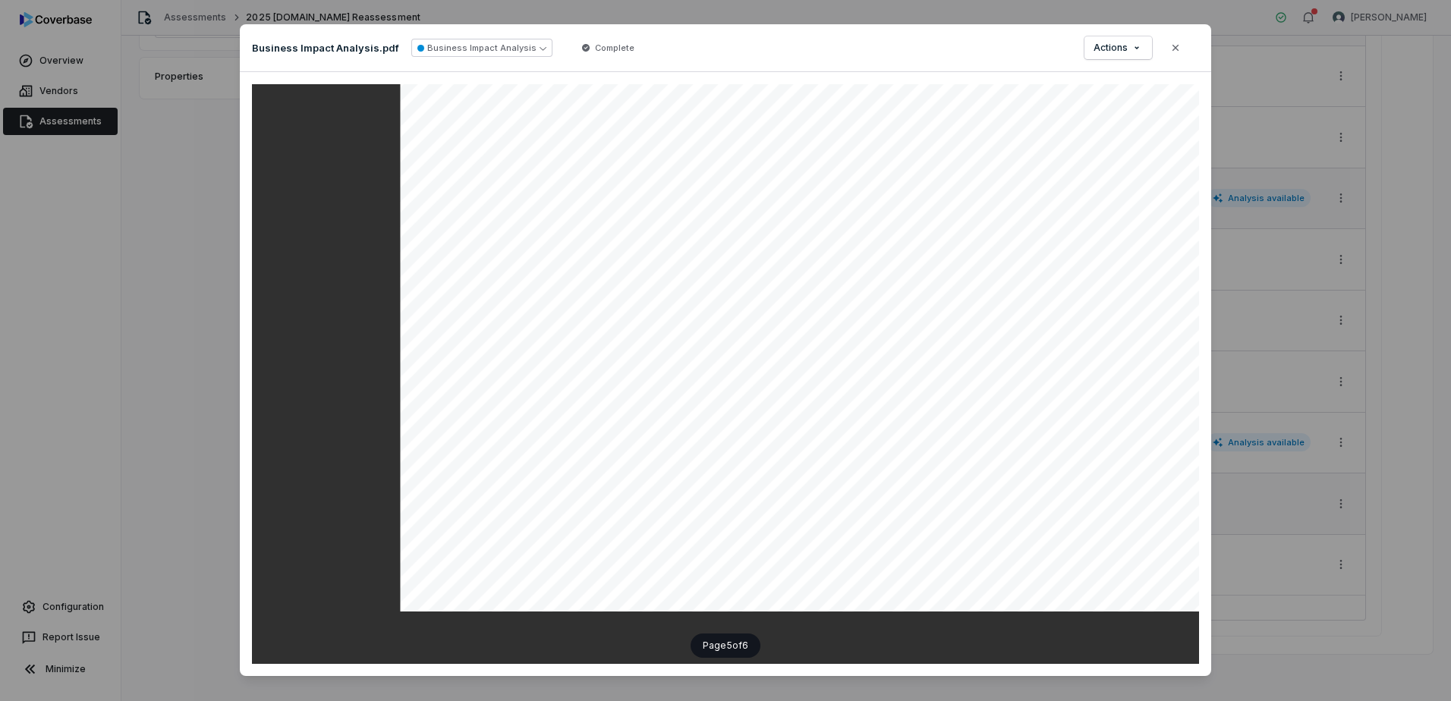
scroll to position [3568, 0]
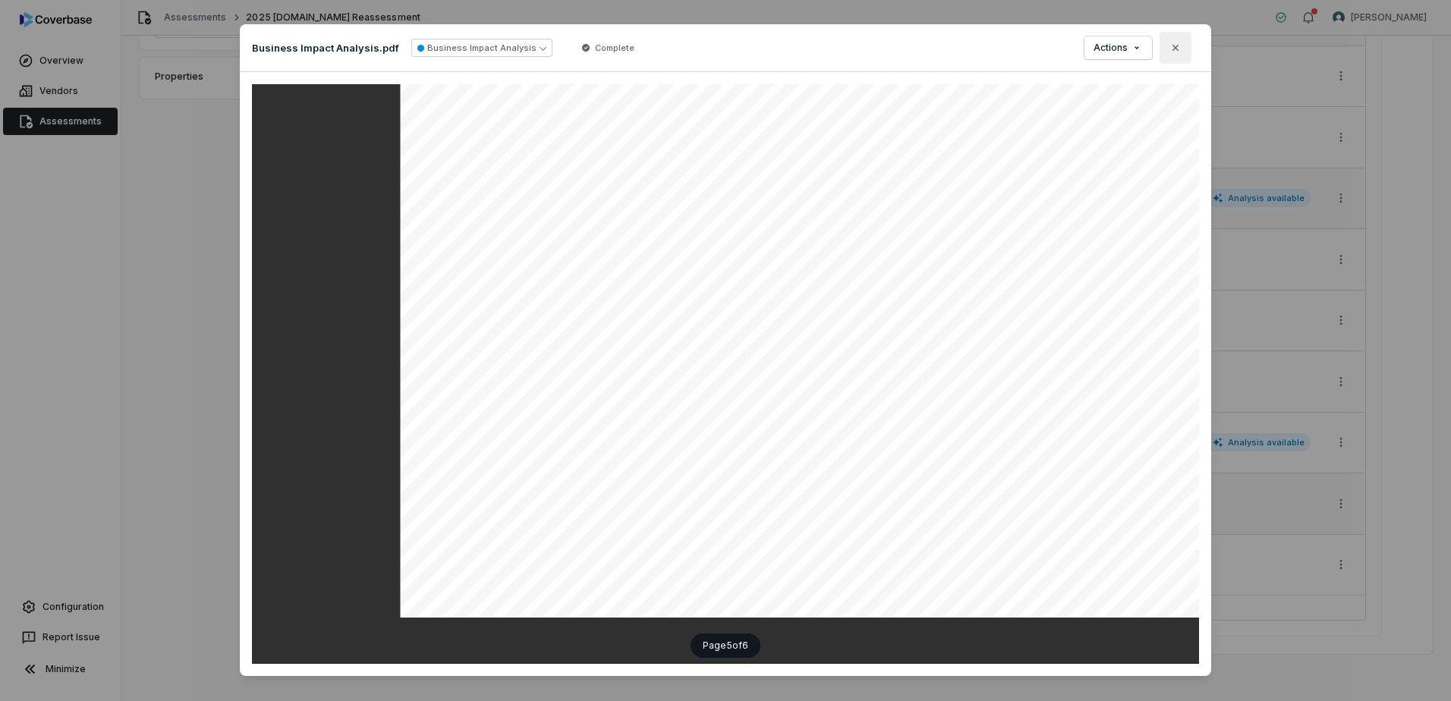
click at [1180, 51] on button "Close" at bounding box center [1176, 48] width 32 height 32
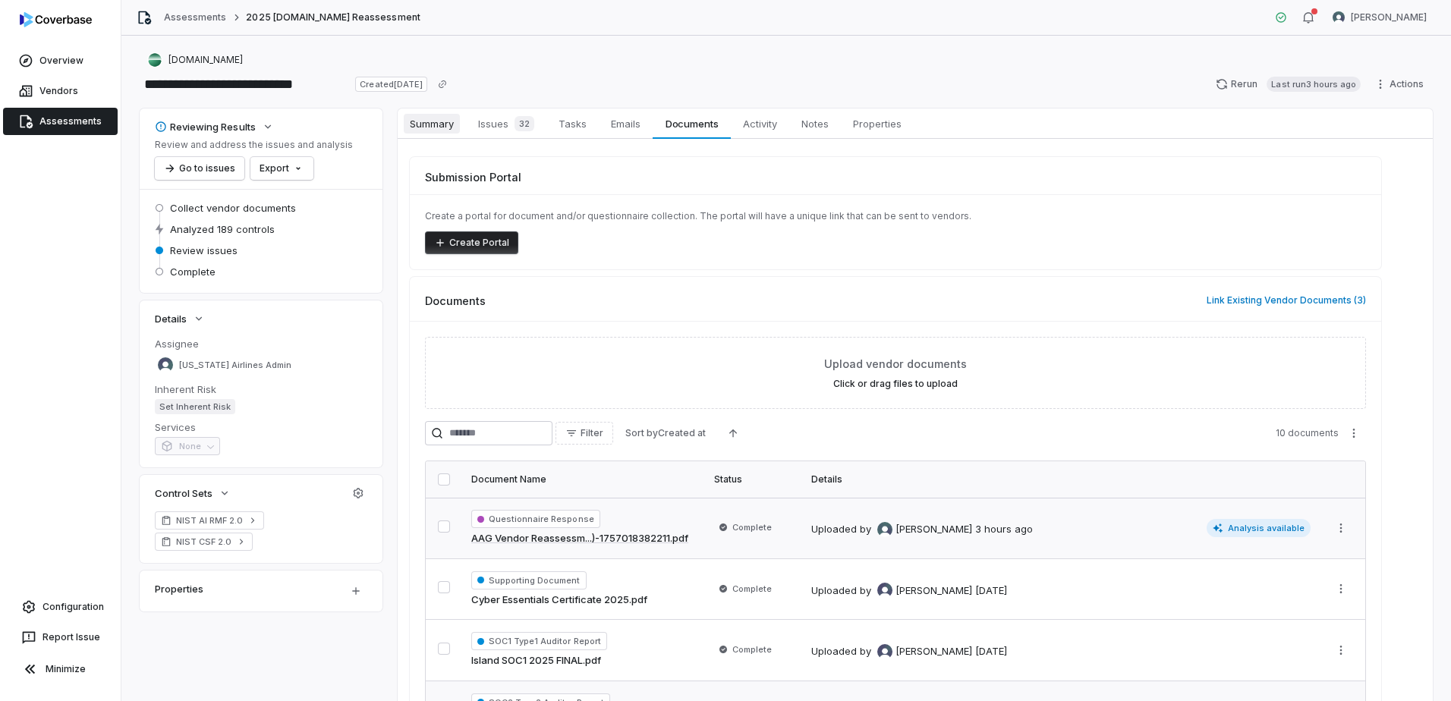
click at [407, 120] on span "Summary" at bounding box center [432, 124] width 56 height 20
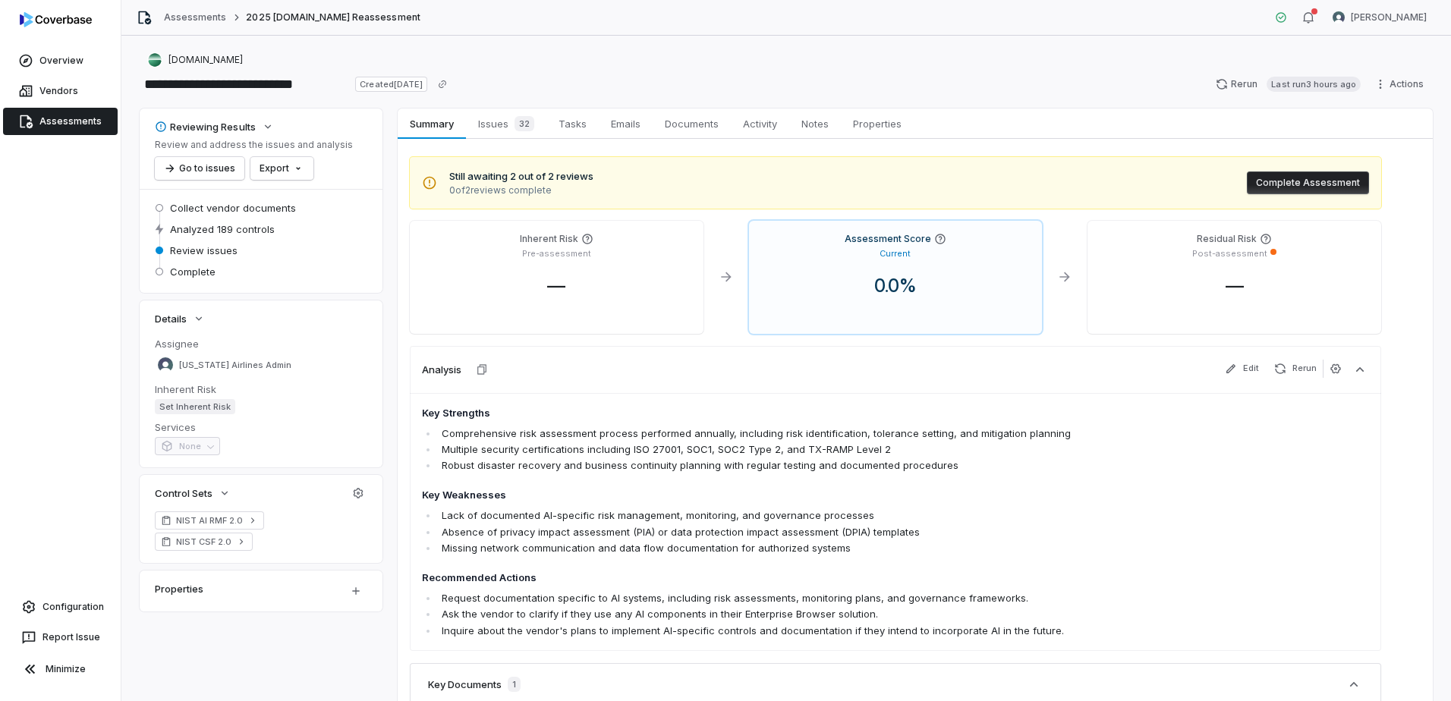
click at [732, 466] on li "Robust disaster recovery and business continuity planning with regular testing …" at bounding box center [809, 466] width 742 height 16
click at [1329, 370] on button "button" at bounding box center [1335, 369] width 25 height 18
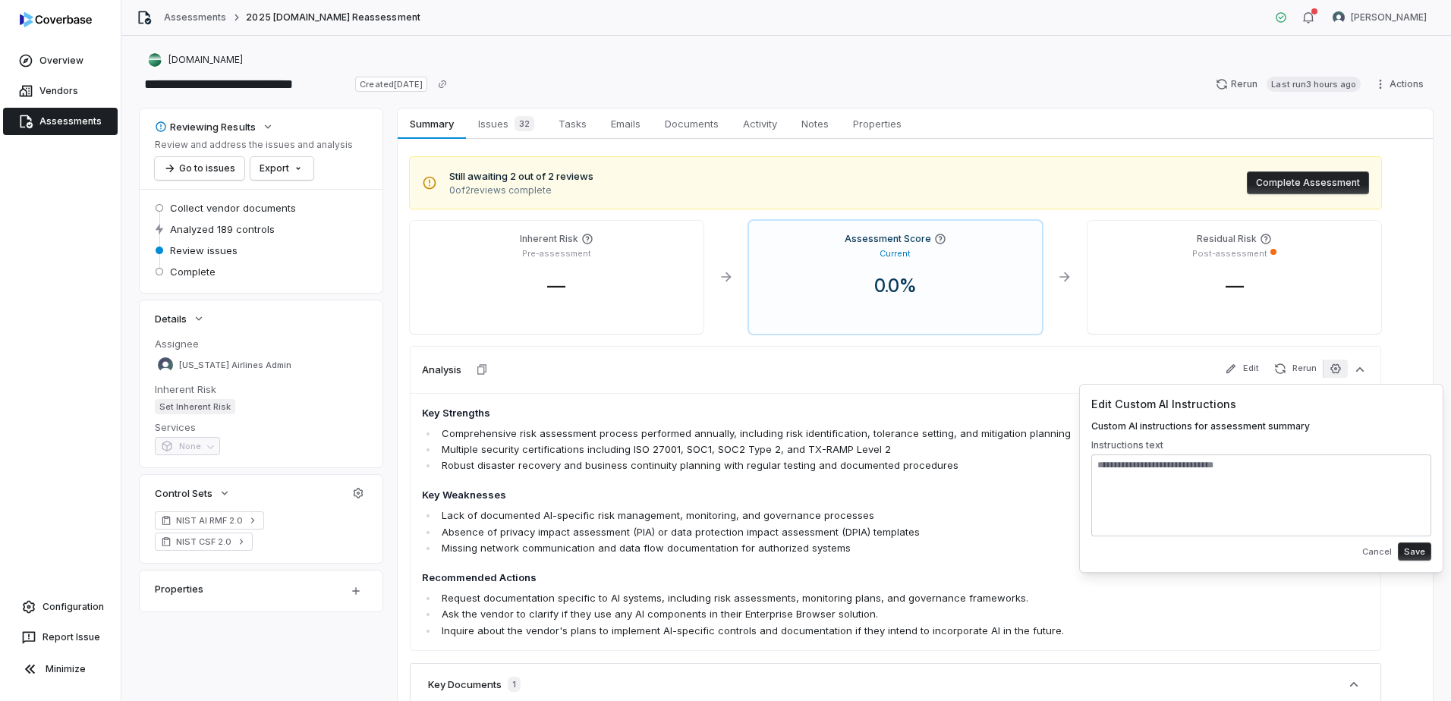
click at [1329, 370] on button "button" at bounding box center [1335, 369] width 25 height 18
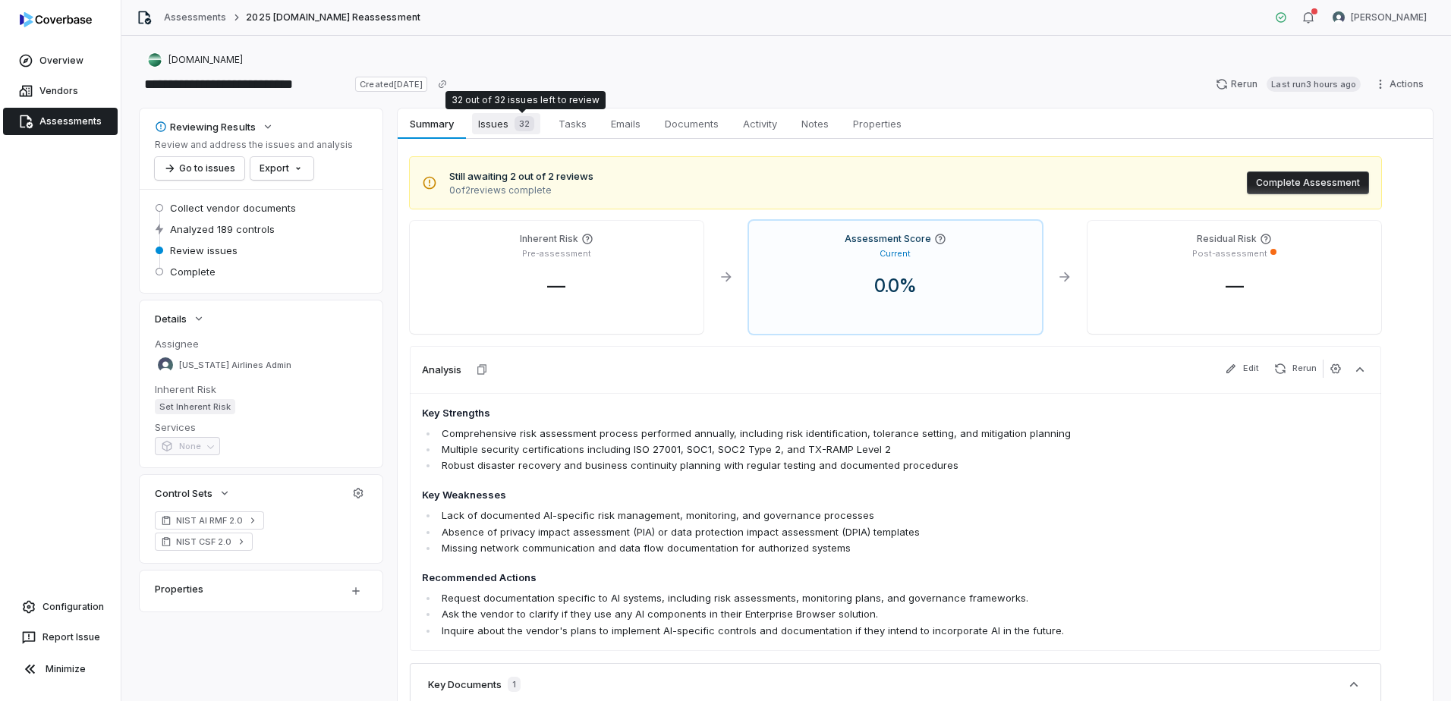
click at [496, 128] on span "Issues 32" at bounding box center [506, 123] width 68 height 21
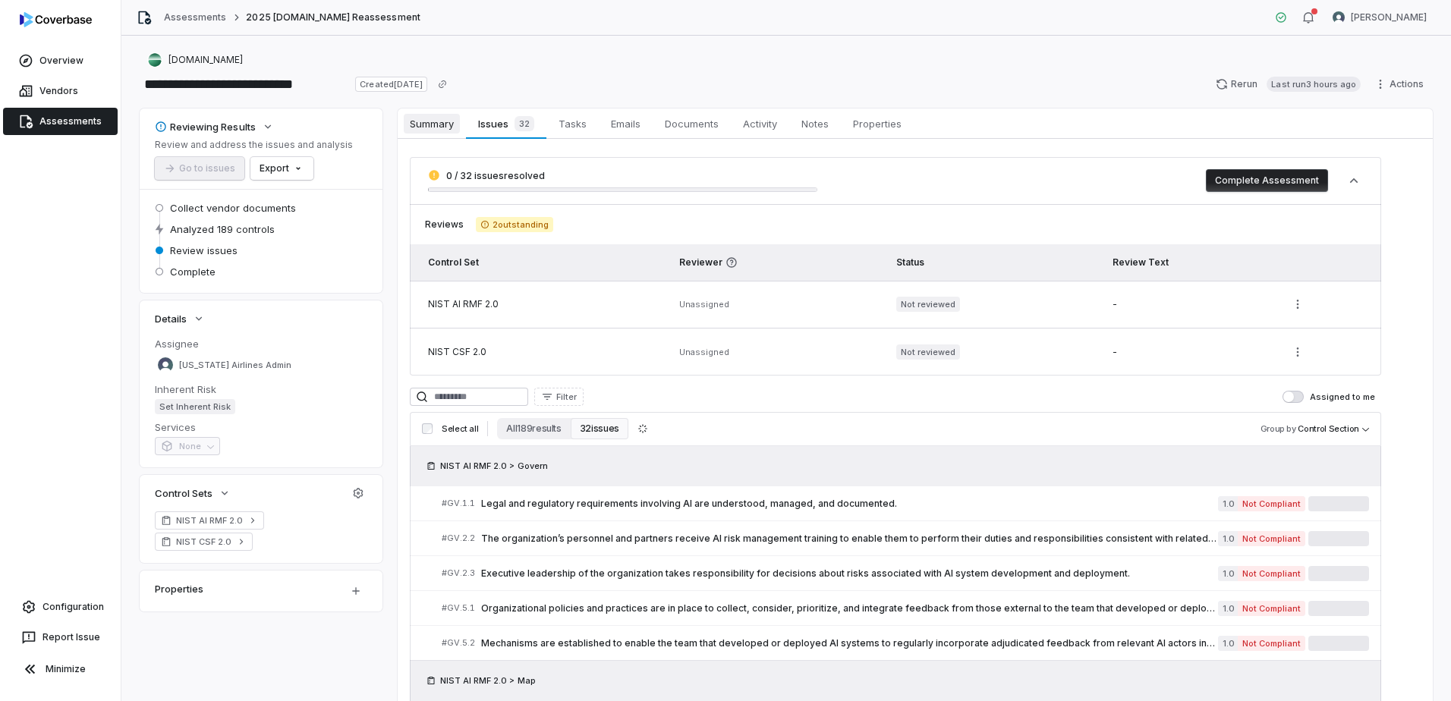
click at [422, 124] on span "Summary" at bounding box center [432, 124] width 56 height 20
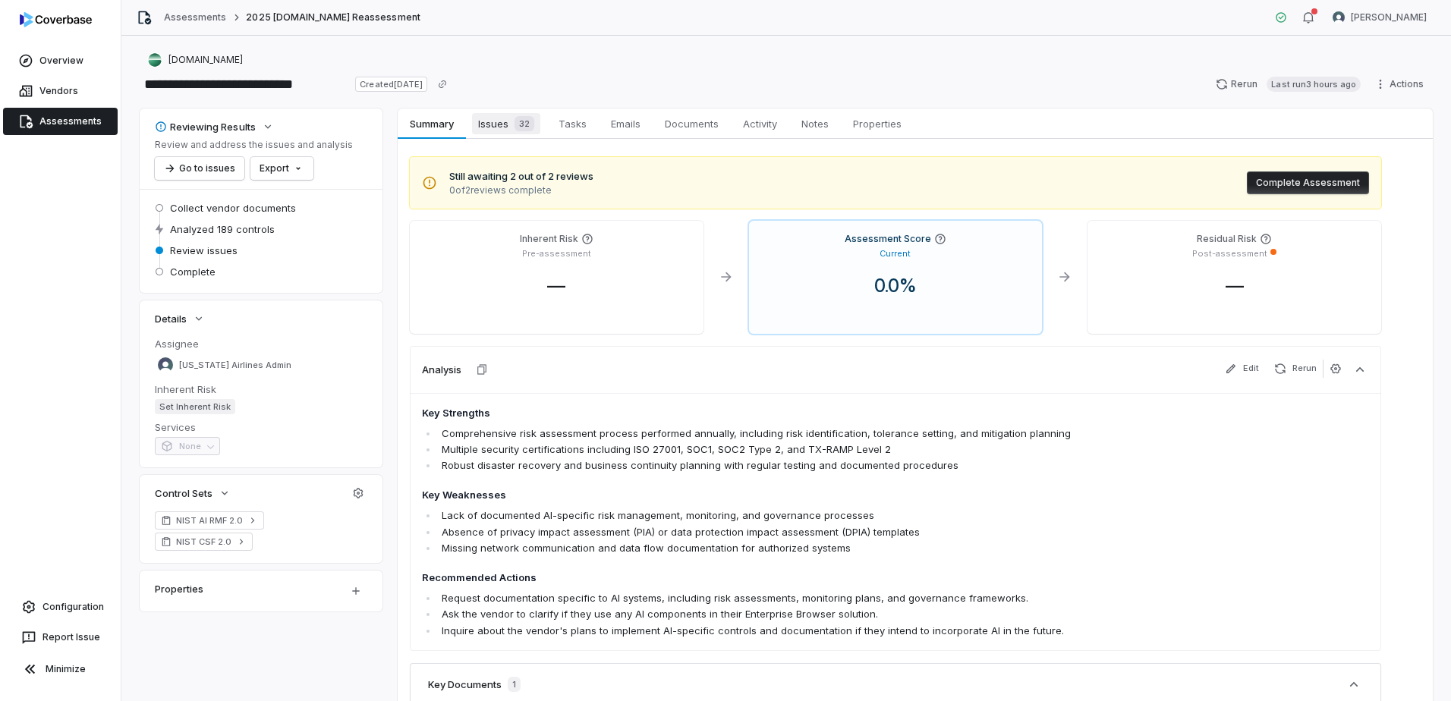
click at [493, 128] on span "Issues 32" at bounding box center [506, 123] width 68 height 21
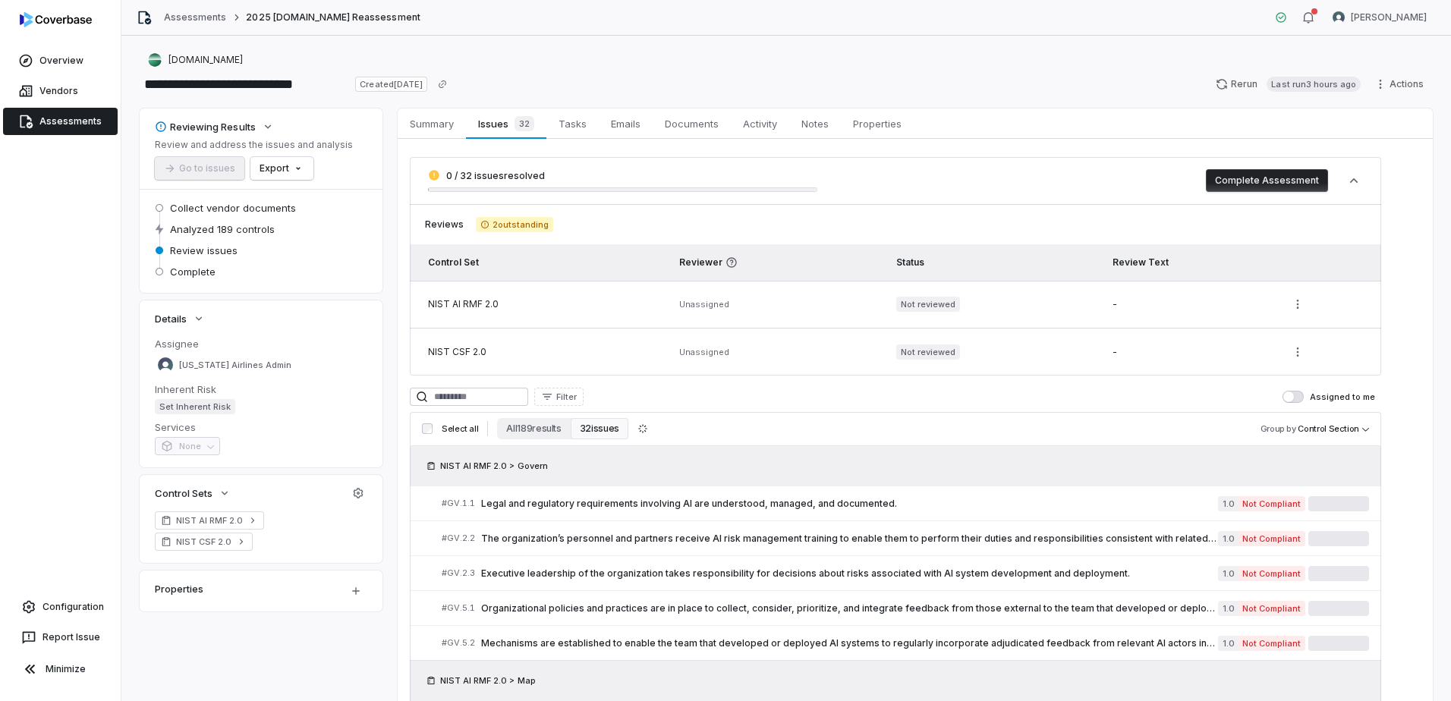
scroll to position [704, 0]
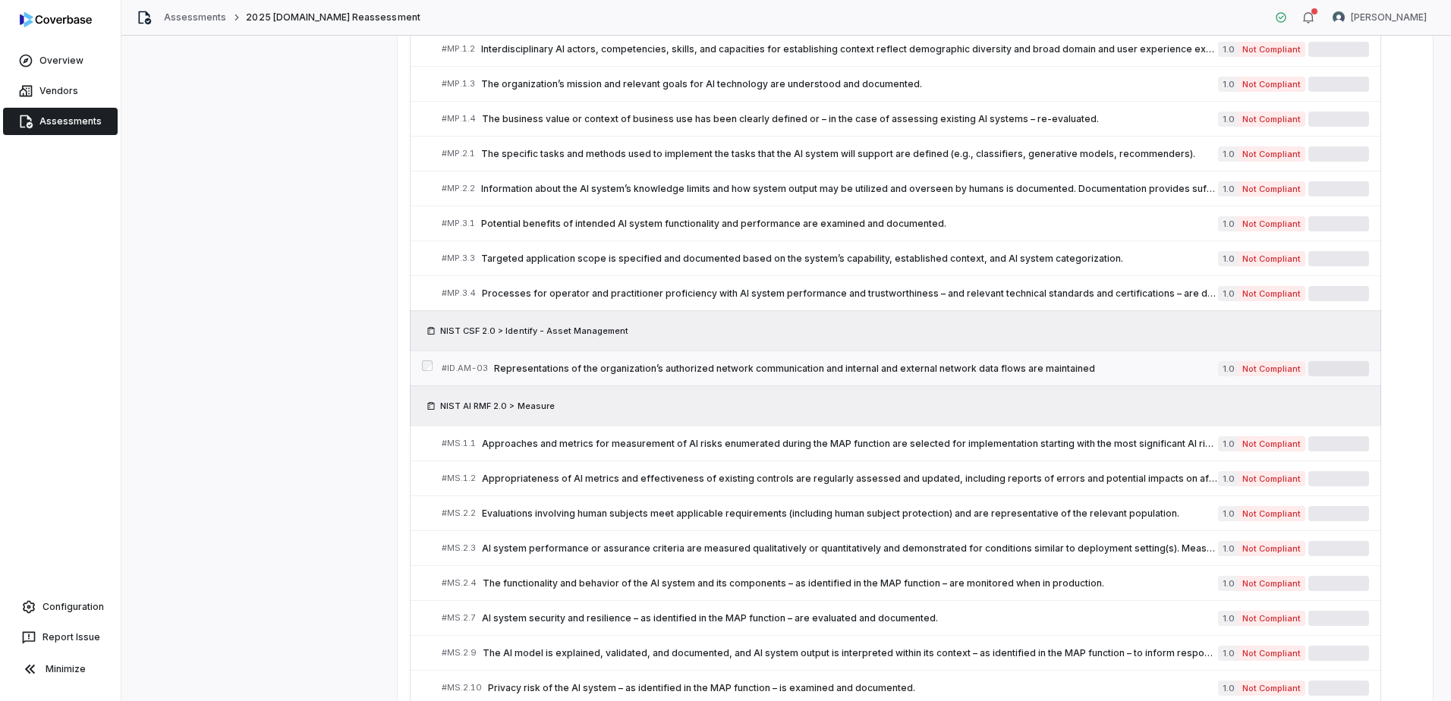
click at [798, 355] on link "# ID.AM-03 Representations of the organization’s authorized network communicati…" at bounding box center [906, 368] width 928 height 34
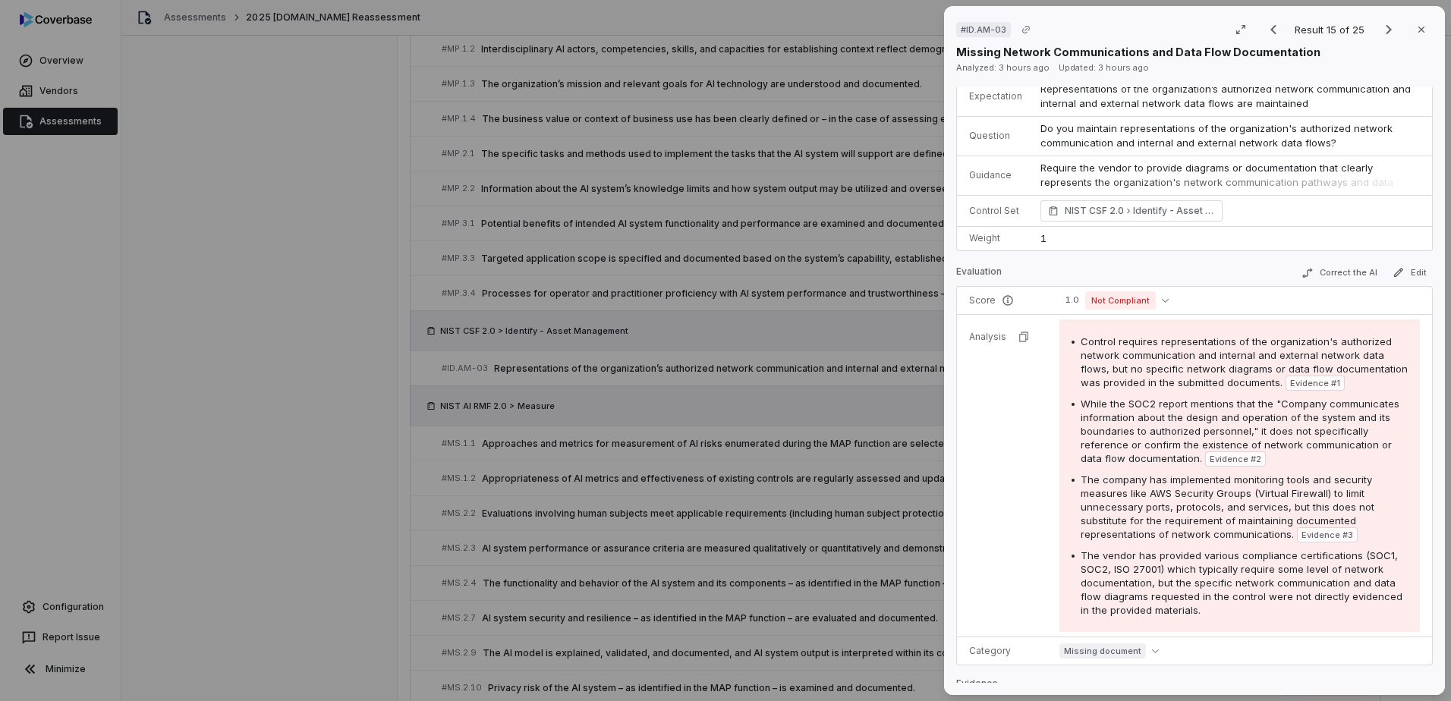
scroll to position [115, 0]
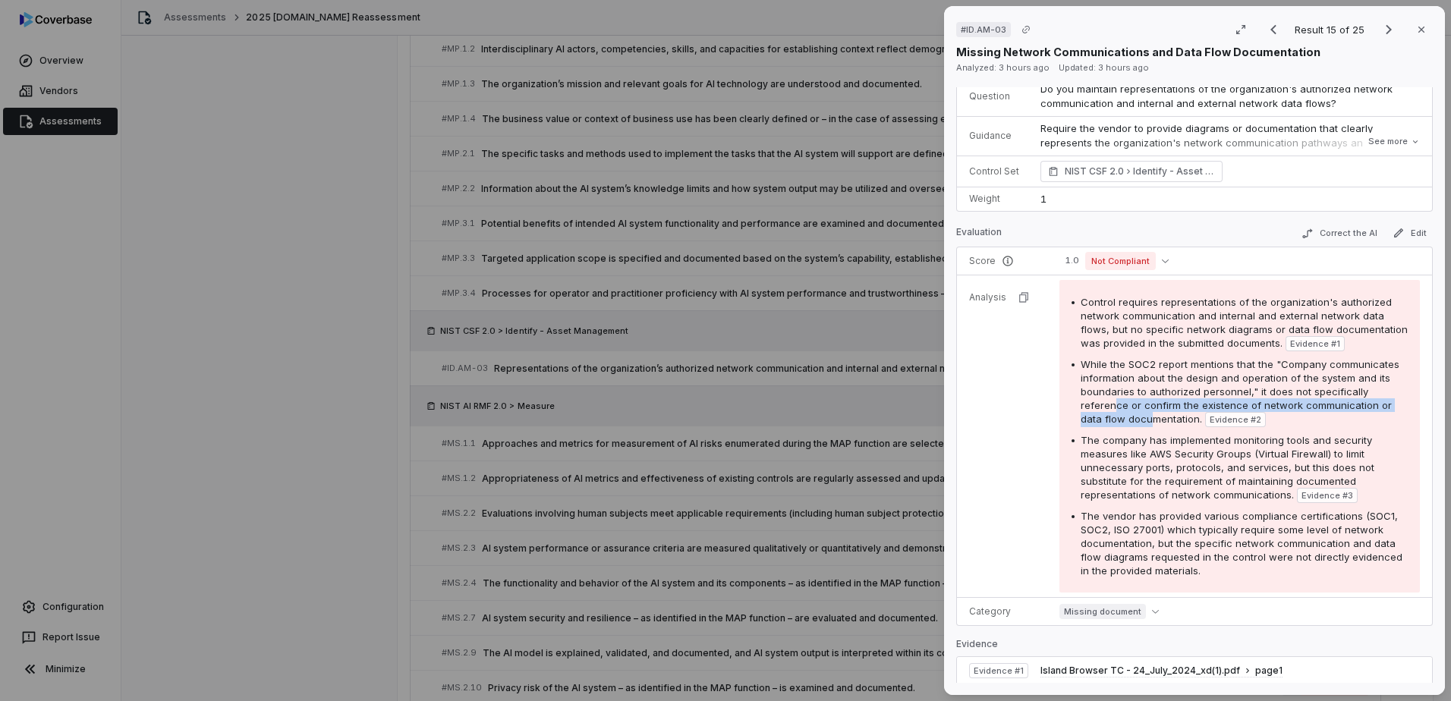
drag, startPoint x: 1116, startPoint y: 418, endPoint x: 1148, endPoint y: 433, distance: 35.0
click at [1148, 425] on span "While the SOC2 report mentions that the "Company communicates information about…" at bounding box center [1240, 391] width 319 height 67
click at [1406, 39] on button "Close" at bounding box center [1422, 30] width 32 height 32
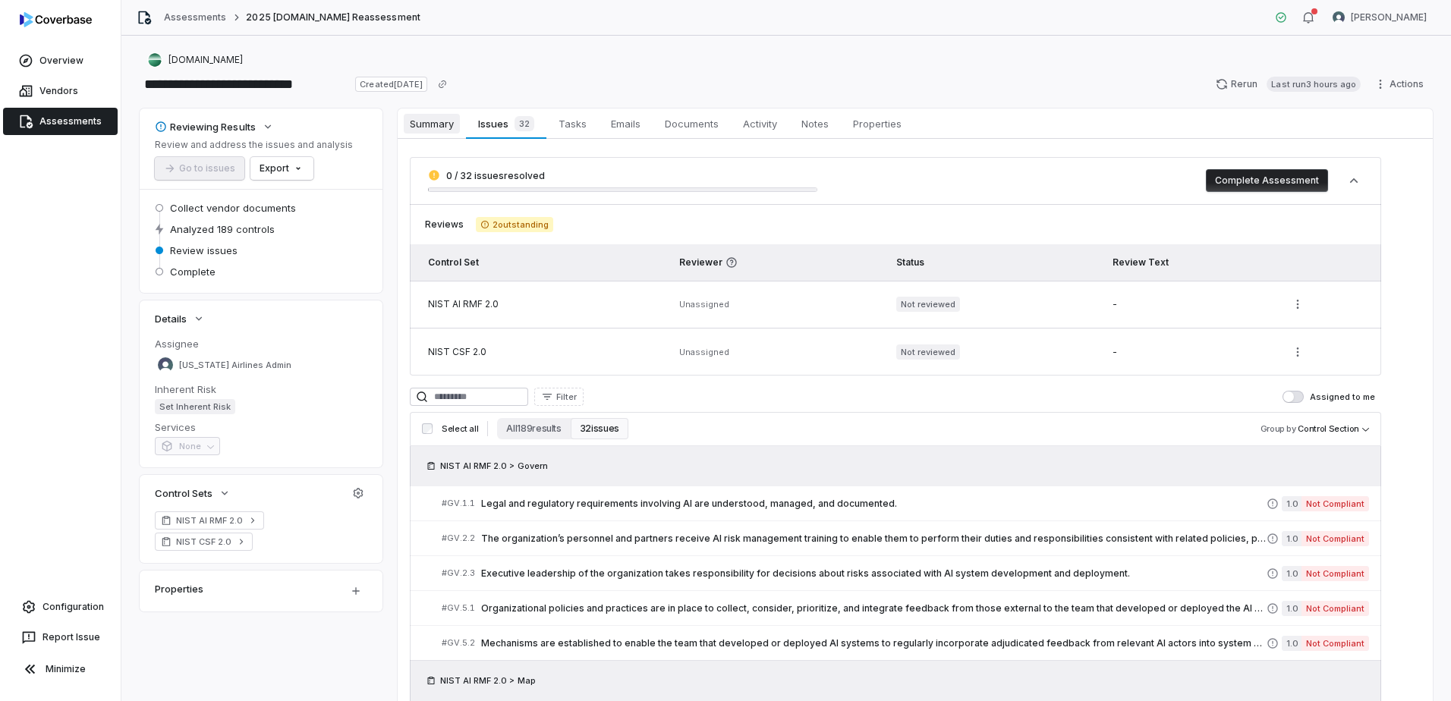
drag, startPoint x: 453, startPoint y: 140, endPoint x: 445, endPoint y: 124, distance: 17.3
click at [445, 124] on span "Summary" at bounding box center [432, 124] width 56 height 20
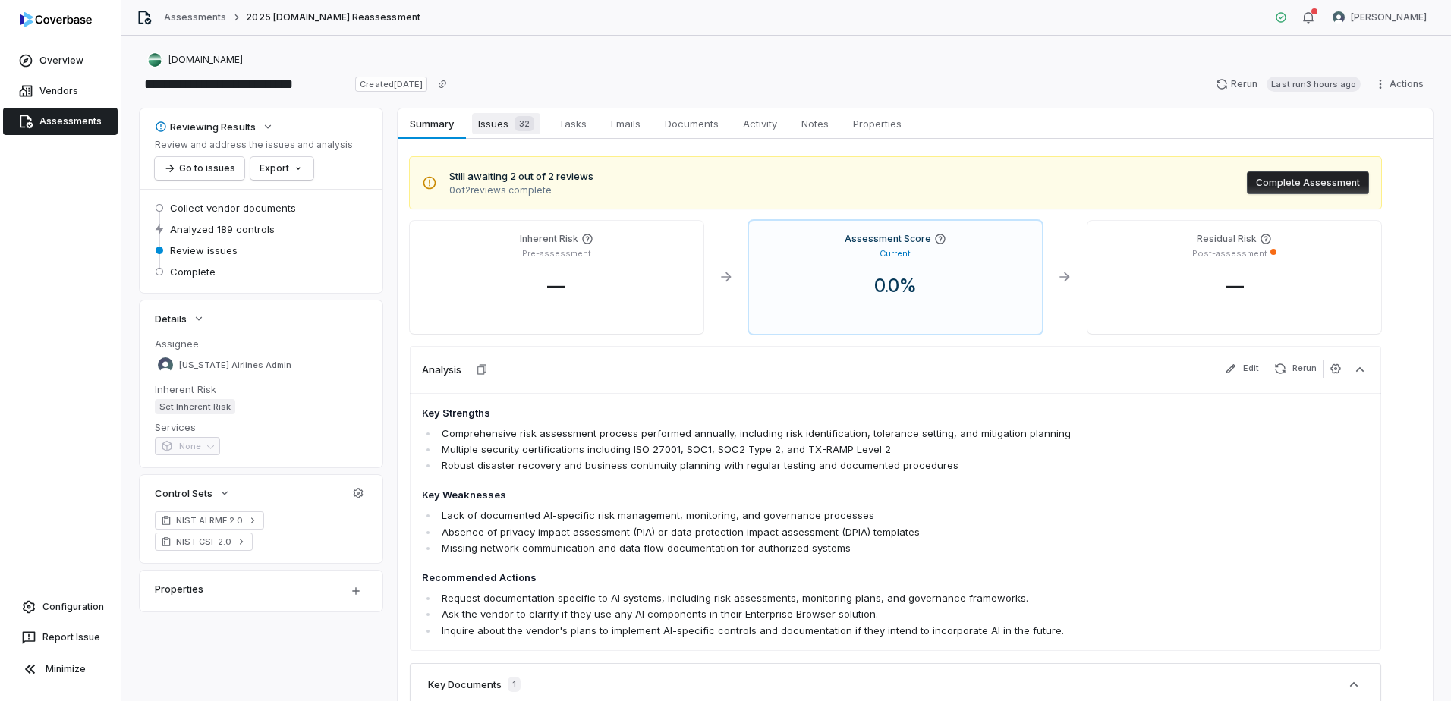
click at [496, 121] on span "Issues 32" at bounding box center [506, 123] width 68 height 21
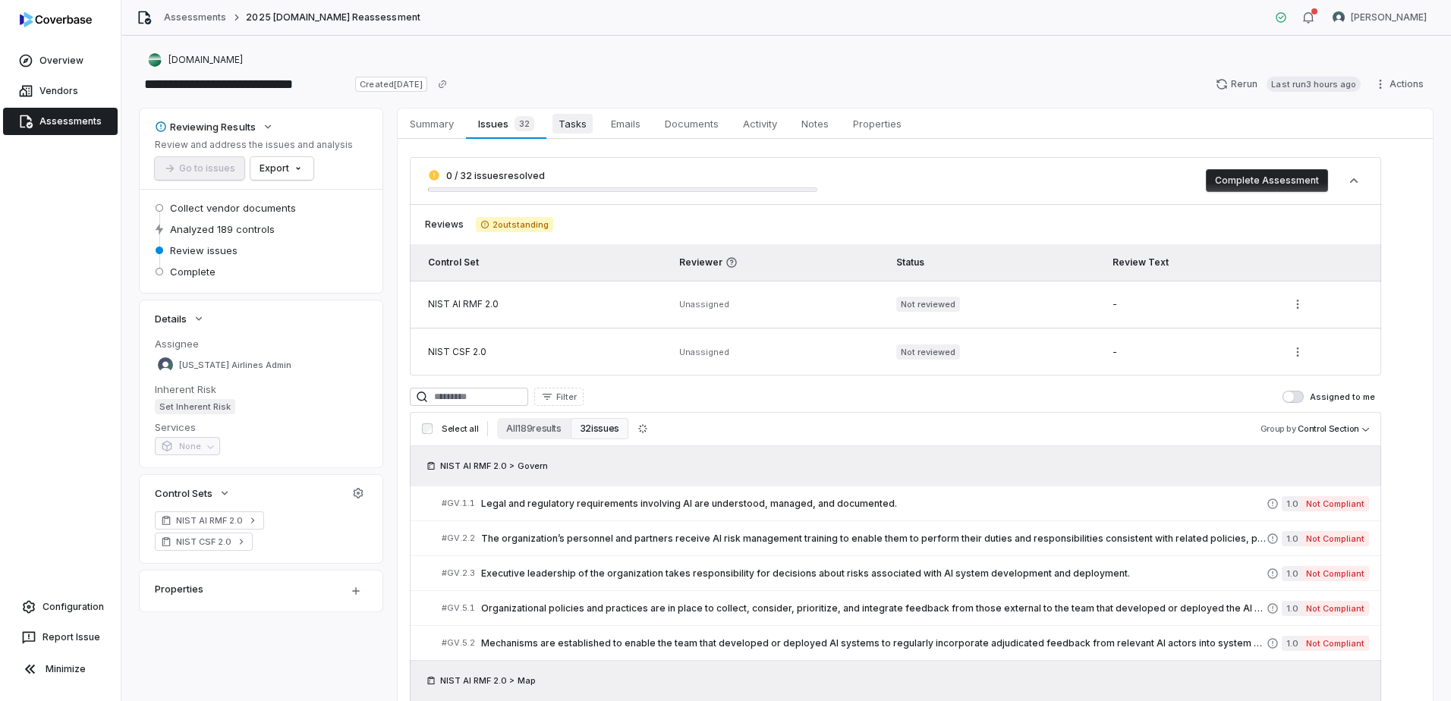
click at [568, 124] on span "Tasks" at bounding box center [573, 124] width 40 height 20
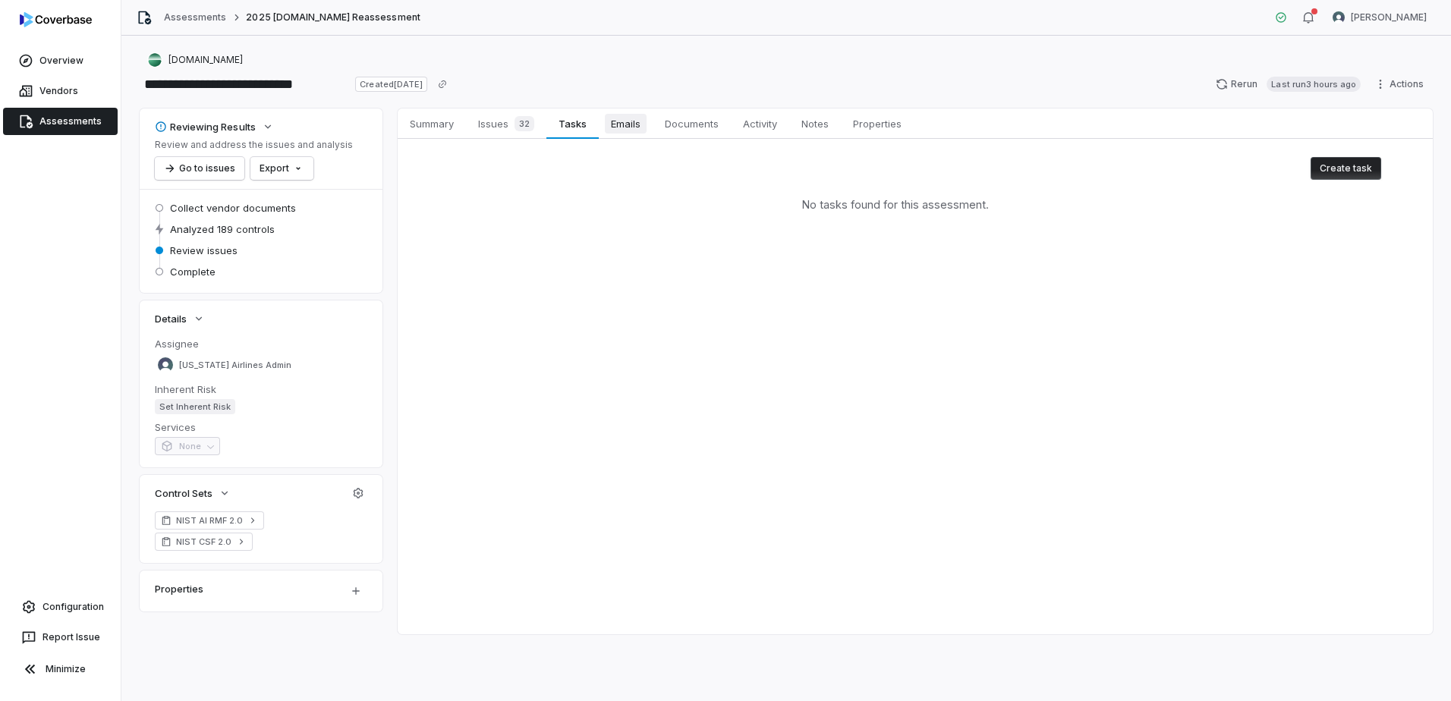
click at [610, 124] on span "Emails" at bounding box center [626, 124] width 42 height 20
click at [703, 127] on span "Documents" at bounding box center [692, 124] width 66 height 20
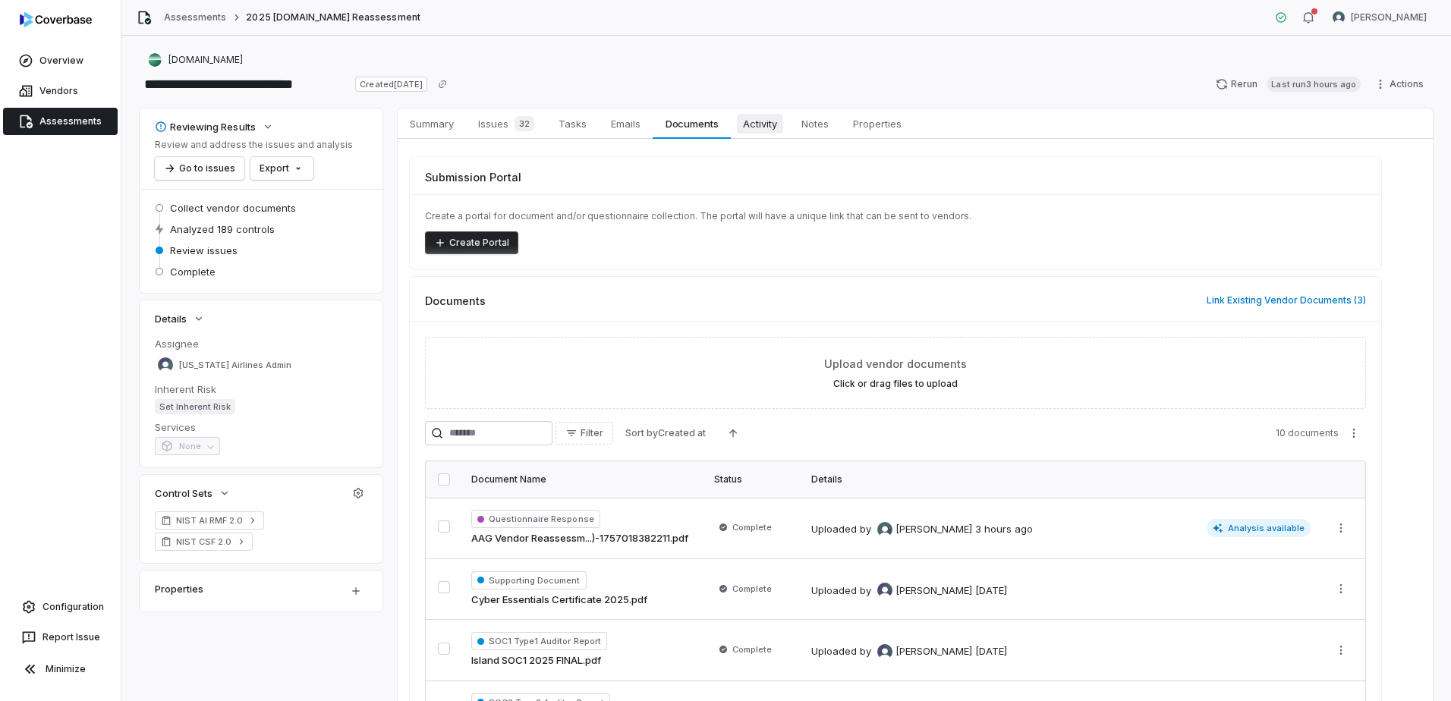
click at [780, 131] on span "Activity" at bounding box center [760, 124] width 46 height 20
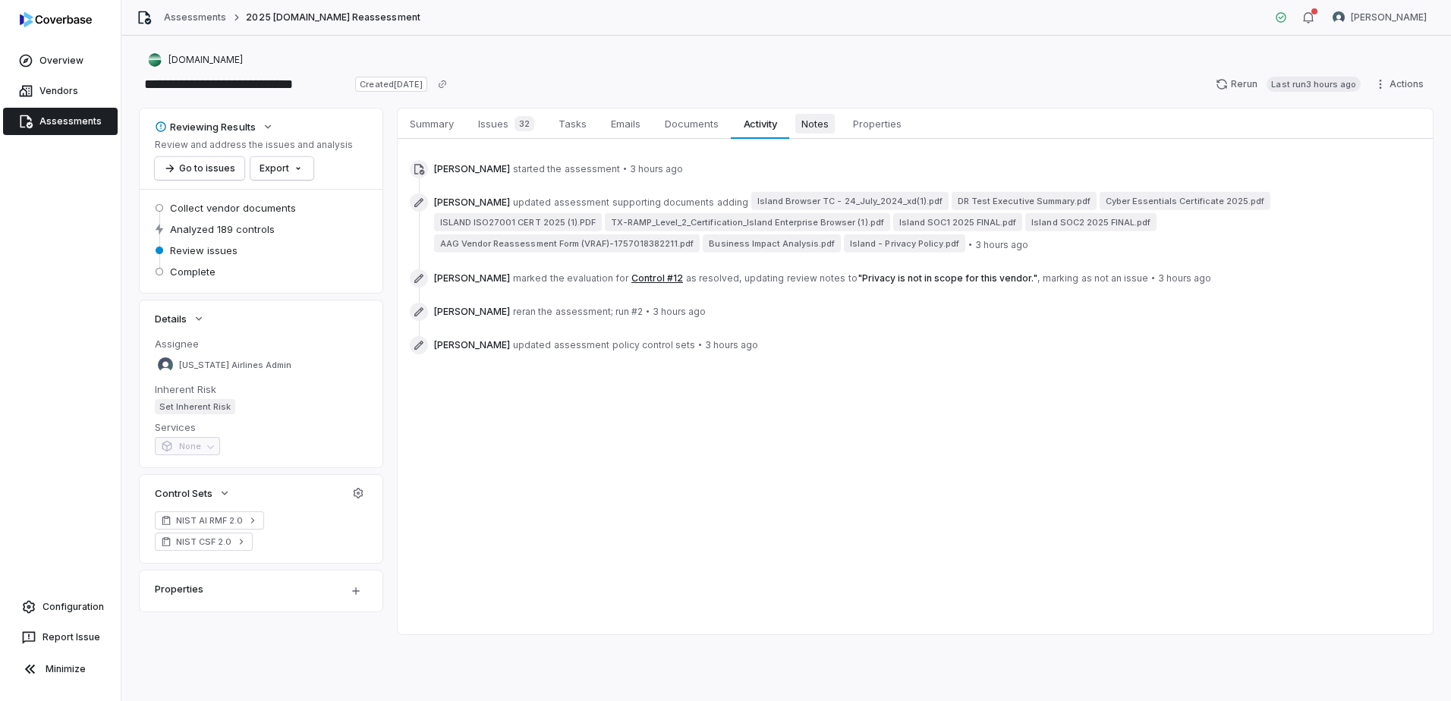
click at [814, 128] on span "Notes" at bounding box center [815, 124] width 39 height 20
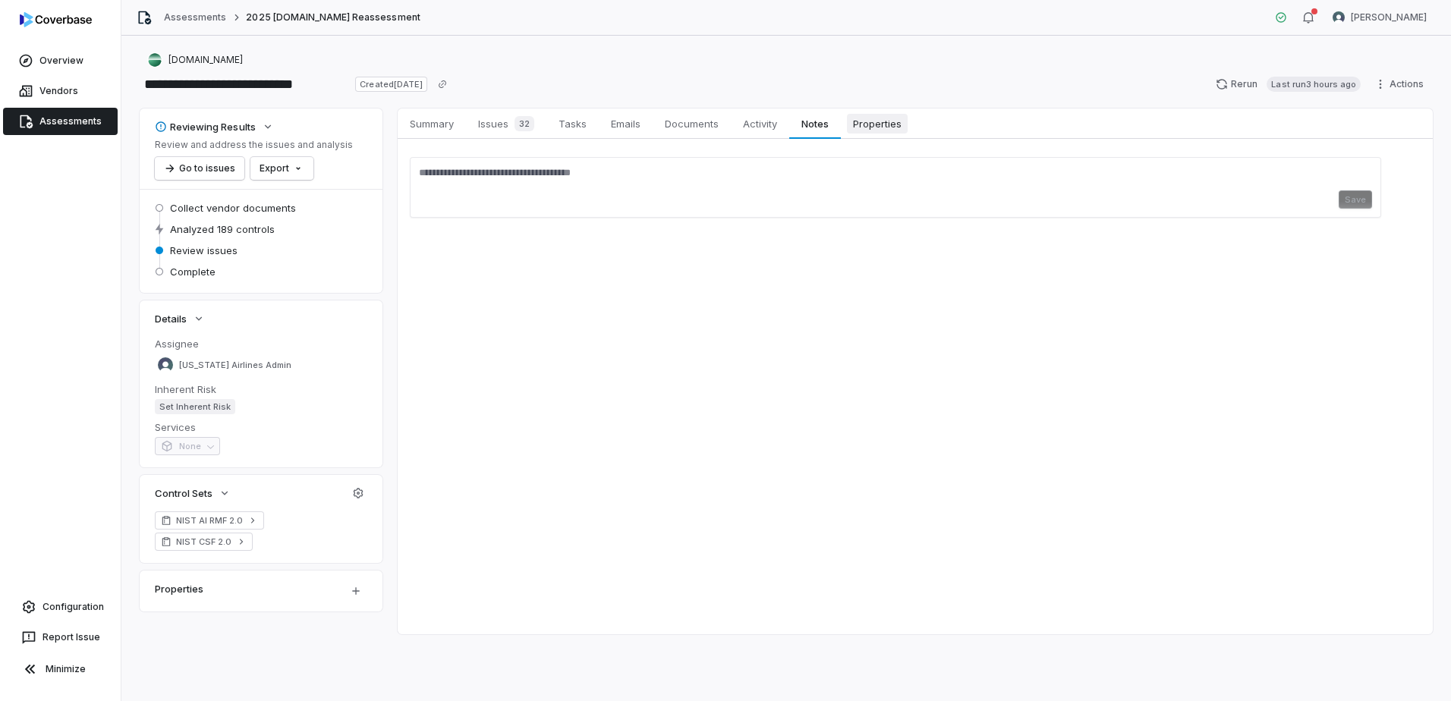
click at [856, 129] on span "Properties" at bounding box center [877, 124] width 61 height 20
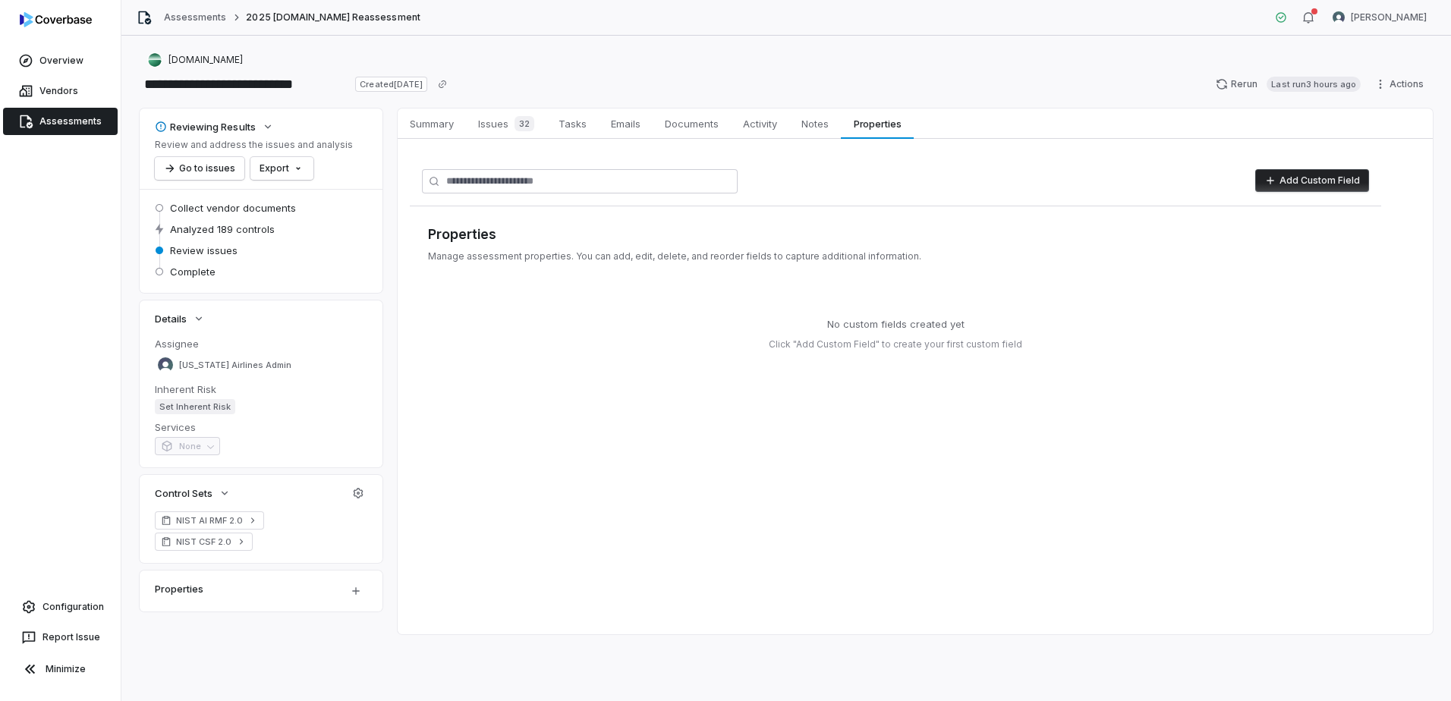
click at [1346, 186] on button "Add Custom Field" at bounding box center [1313, 180] width 114 height 23
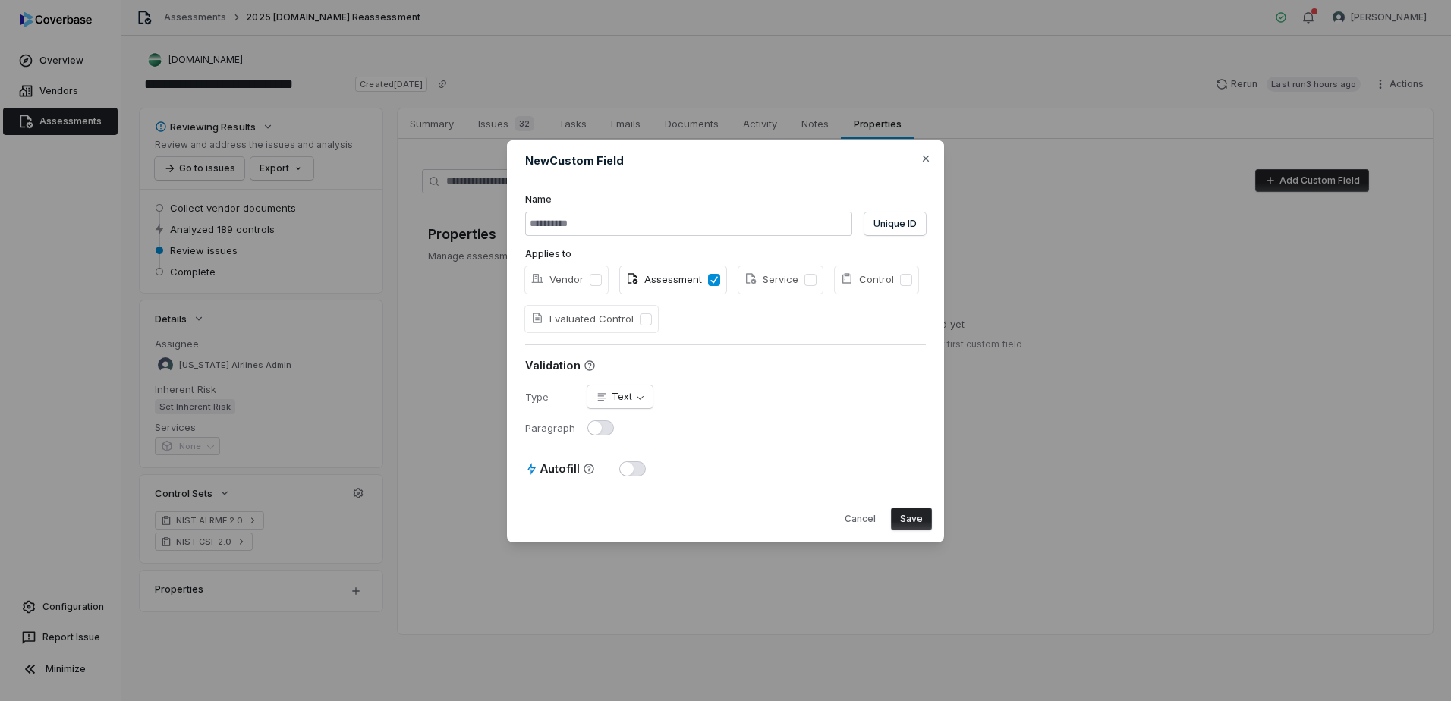
click at [919, 162] on header "New Custom Field" at bounding box center [725, 160] width 437 height 41
drag, startPoint x: 922, startPoint y: 161, endPoint x: 912, endPoint y: 160, distance: 10.7
click at [922, 160] on icon "button" at bounding box center [926, 159] width 12 height 12
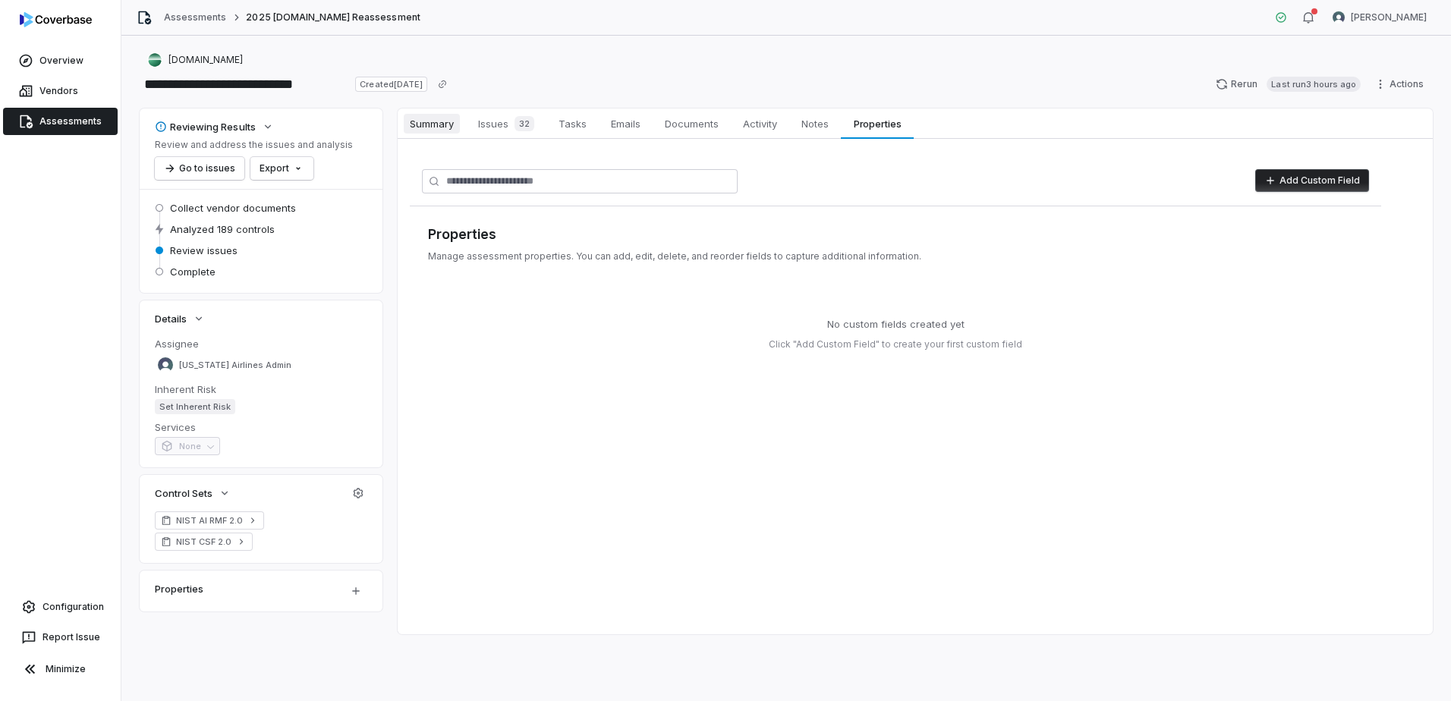
click at [451, 127] on span "Summary" at bounding box center [432, 124] width 56 height 20
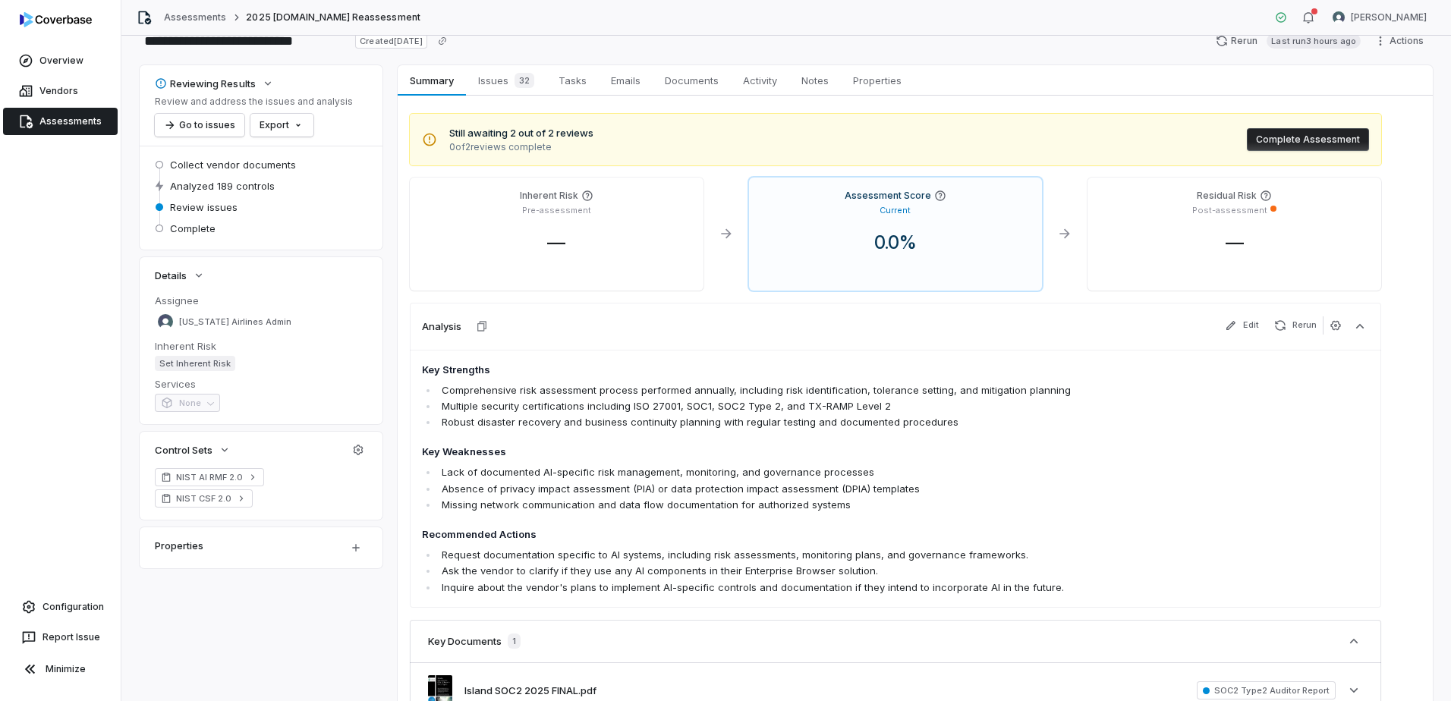
scroll to position [76, 0]
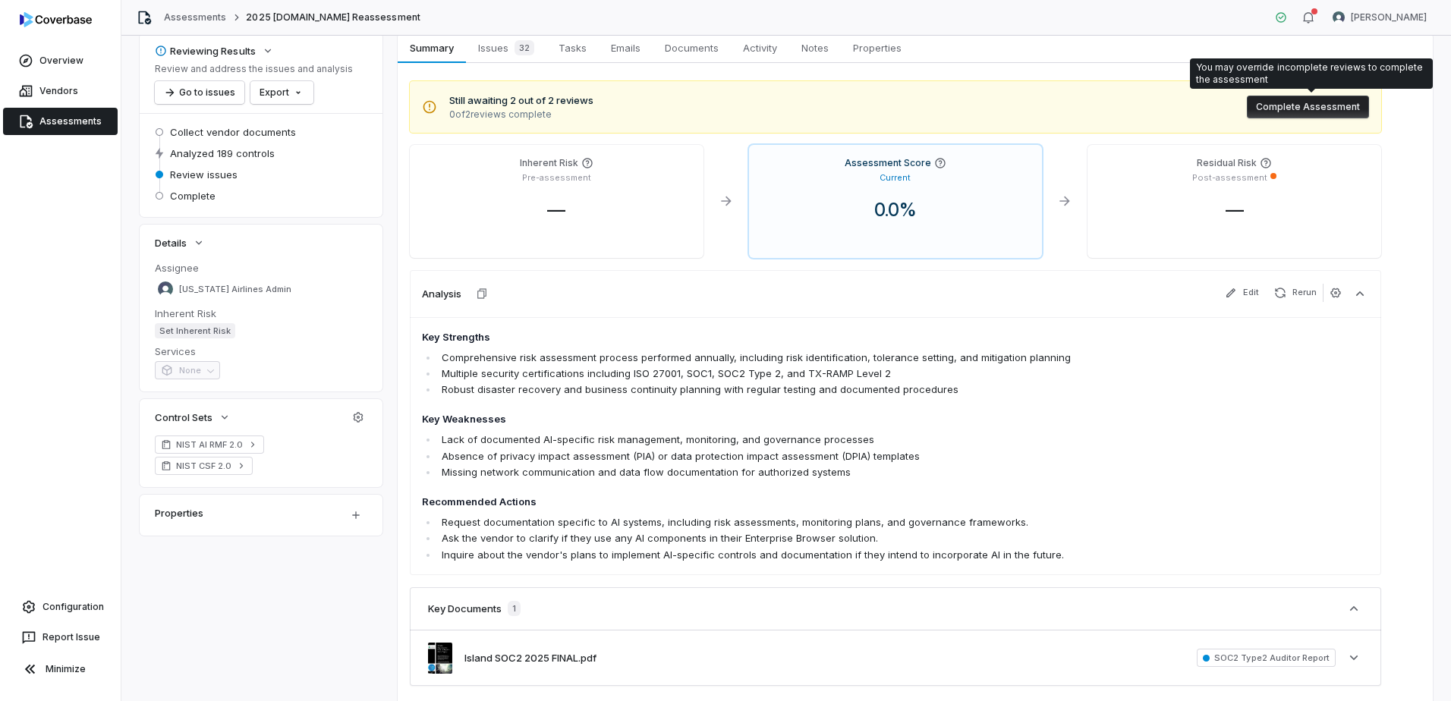
click at [1357, 111] on button "Complete Assessment" at bounding box center [1308, 107] width 122 height 23
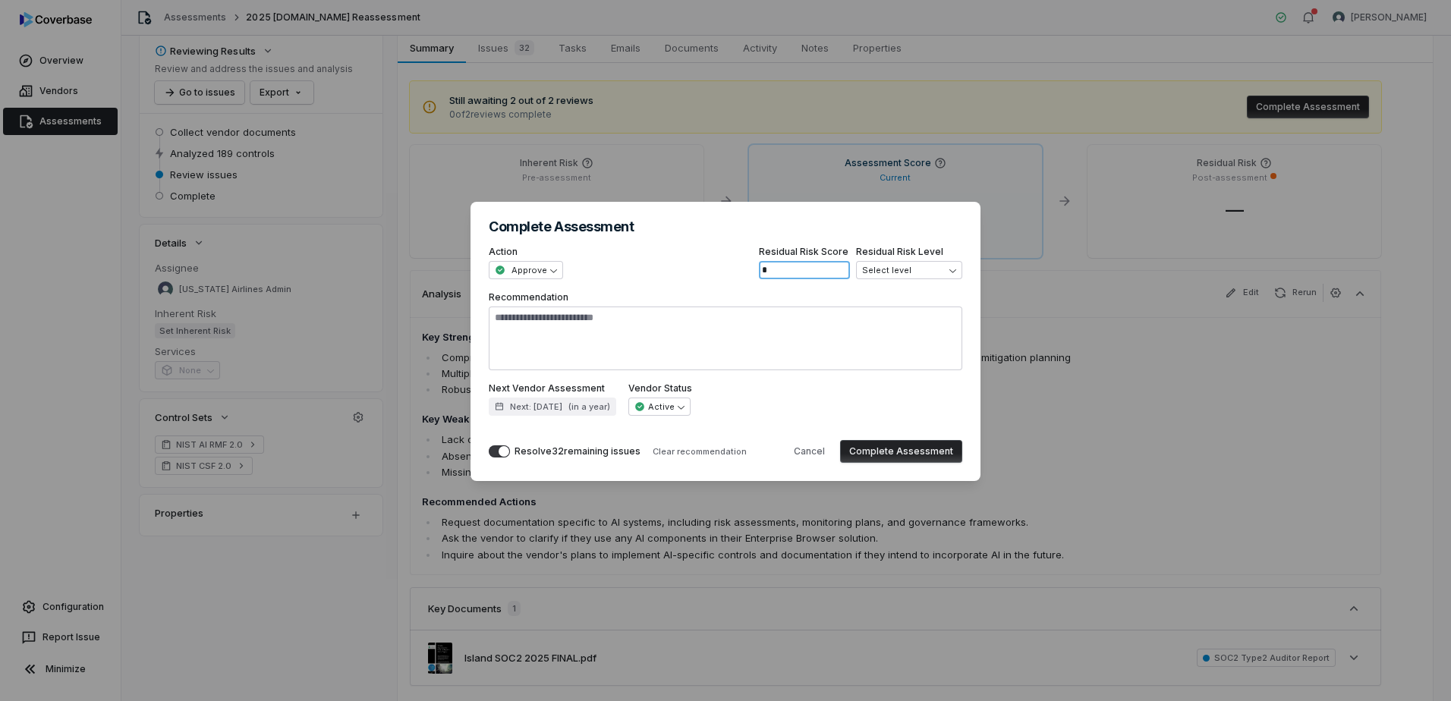
click at [830, 270] on input "*" at bounding box center [804, 270] width 91 height 18
click at [894, 270] on div "**********" at bounding box center [725, 350] width 1451 height 345
click at [730, 362] on textarea "Recommendation" at bounding box center [726, 339] width 474 height 64
click at [832, 459] on button "Cancel" at bounding box center [809, 451] width 49 height 23
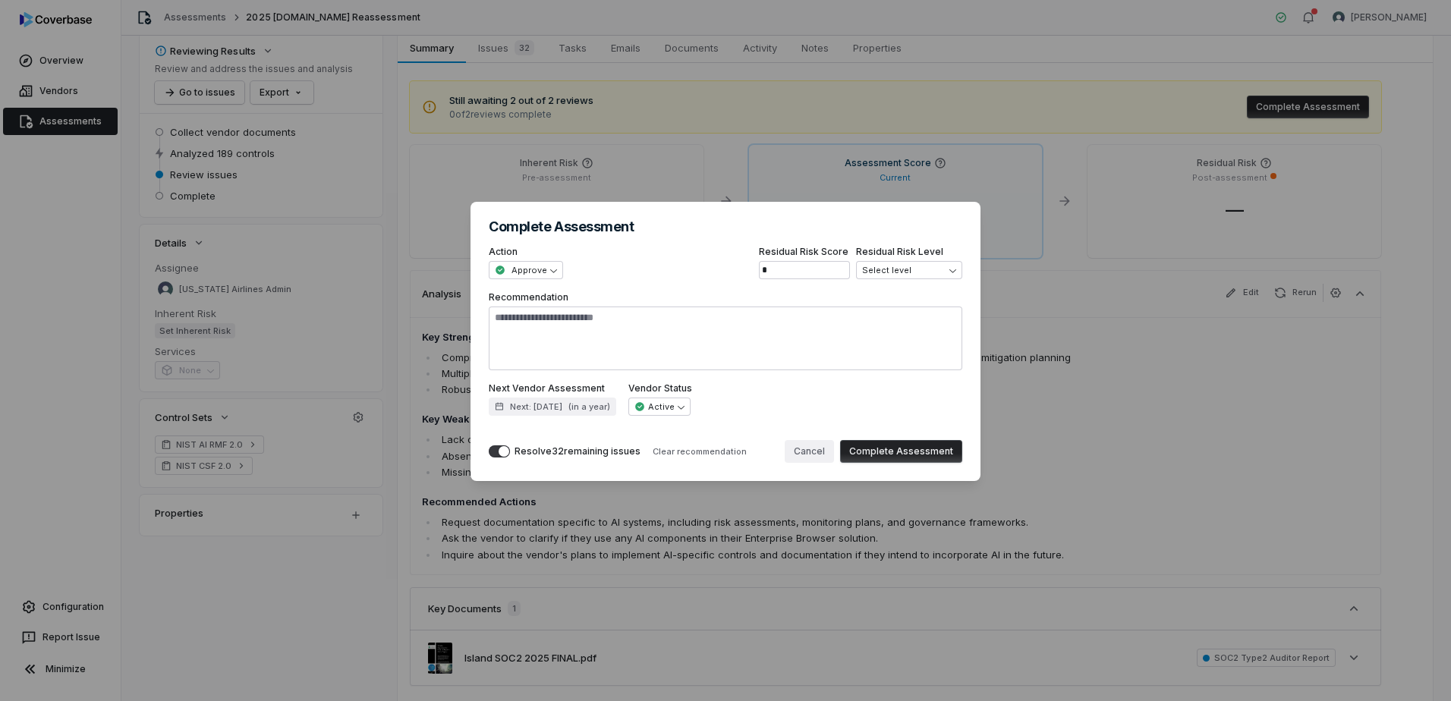
type textarea "*"
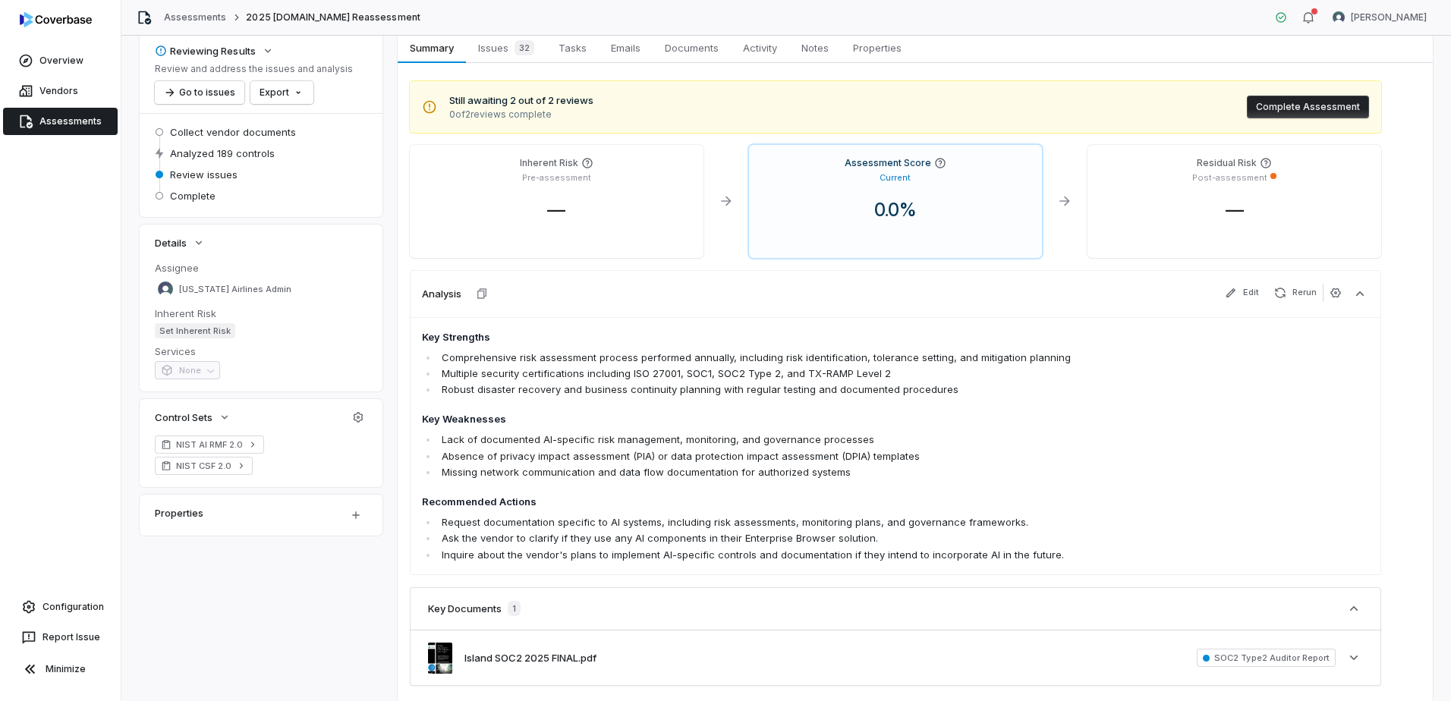
click at [840, 431] on span "Key Strengths Comprehensive risk assessment process performed annually, includi…" at bounding box center [801, 446] width 758 height 233
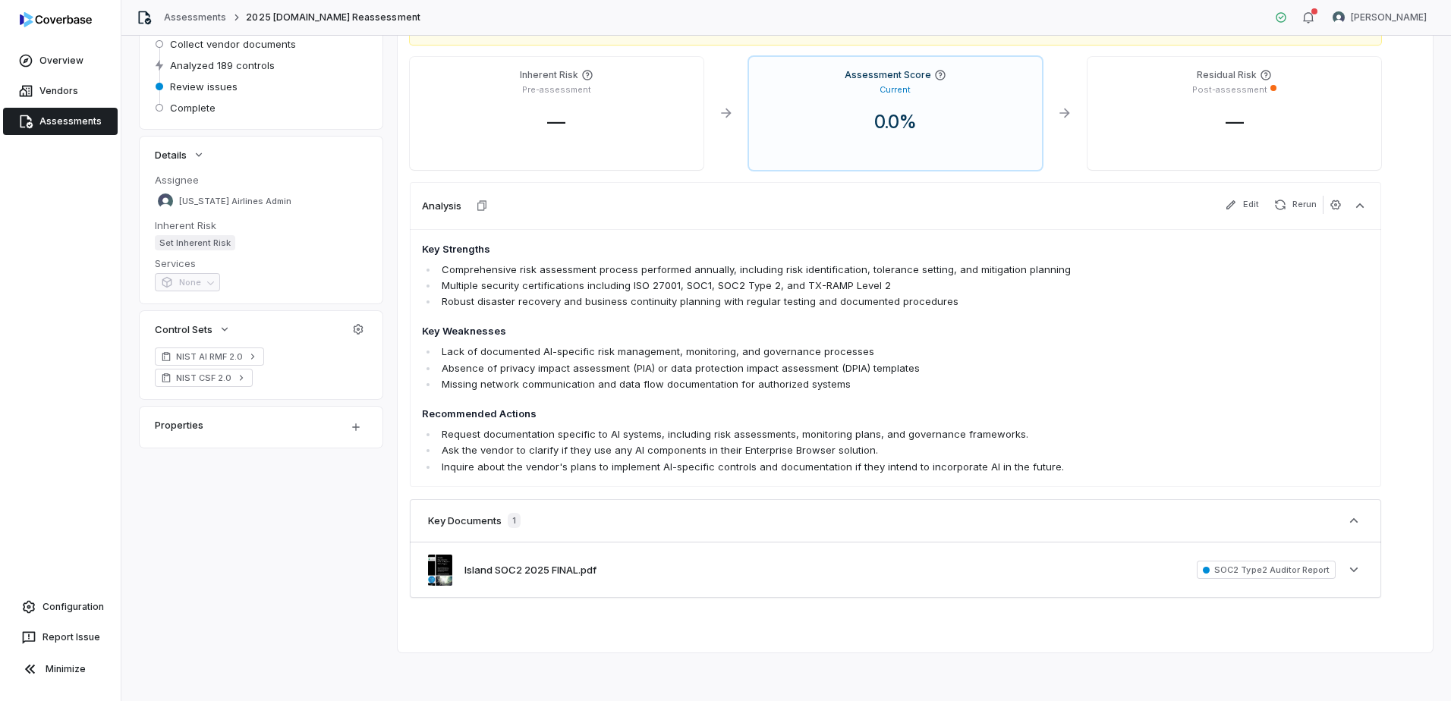
scroll to position [88, 0]
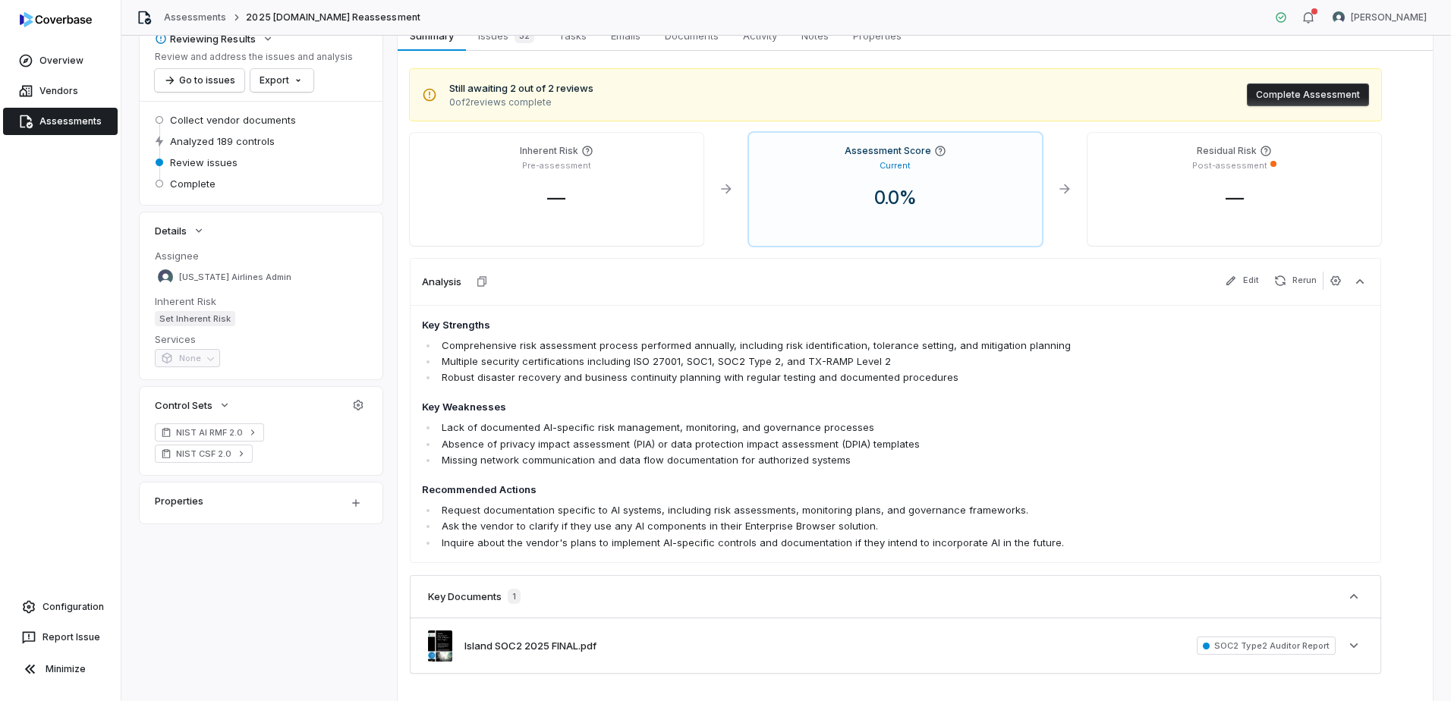
click at [582, 137] on div "Inherent Risk Pre-assessment —" at bounding box center [557, 189] width 294 height 113
click at [586, 153] on icon at bounding box center [587, 151] width 12 height 12
